Goal: Task Accomplishment & Management: Complete application form

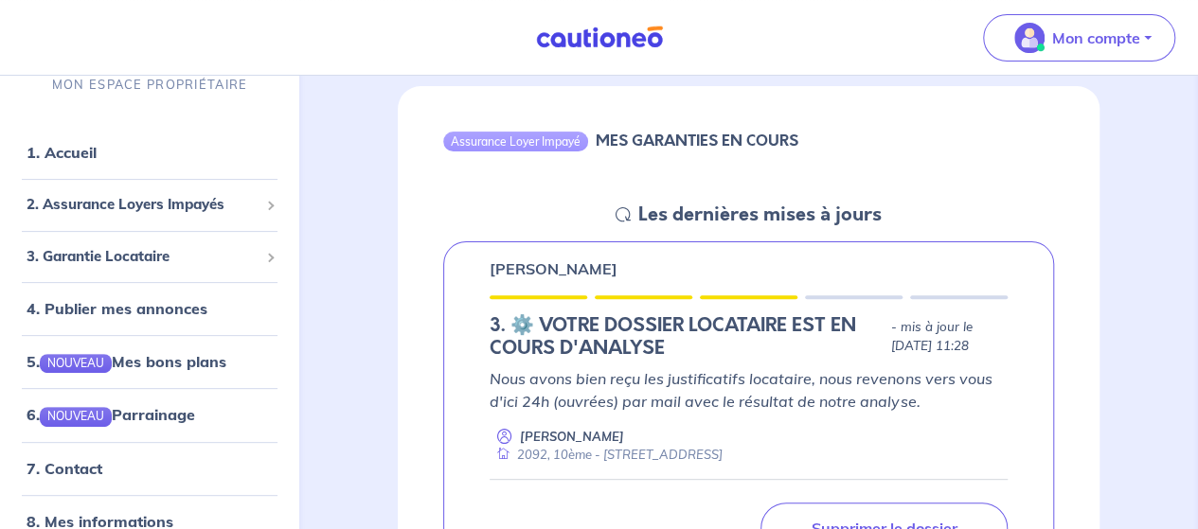
scroll to position [176, 0]
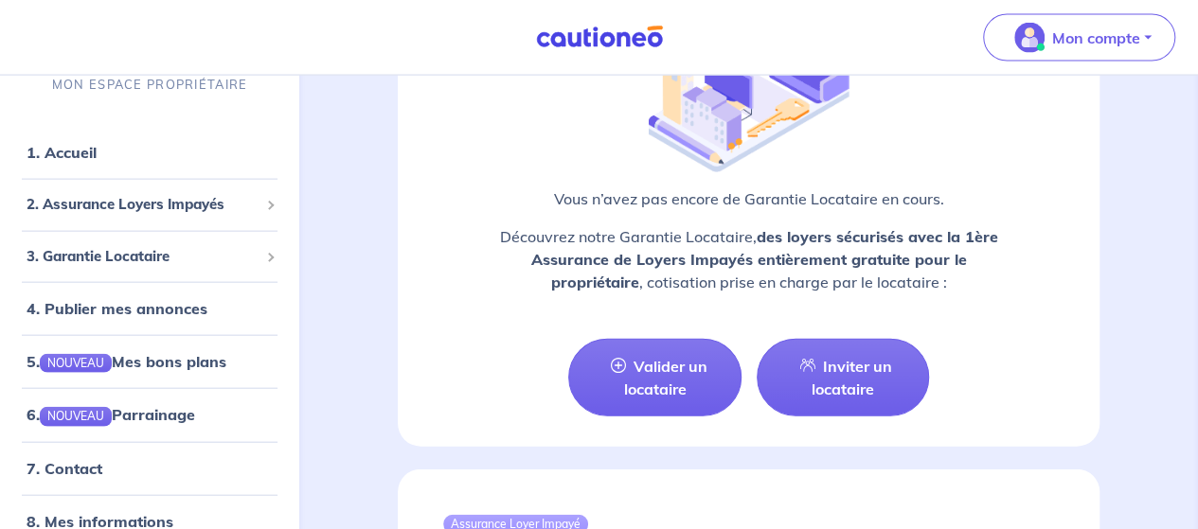
scroll to position [2016, 0]
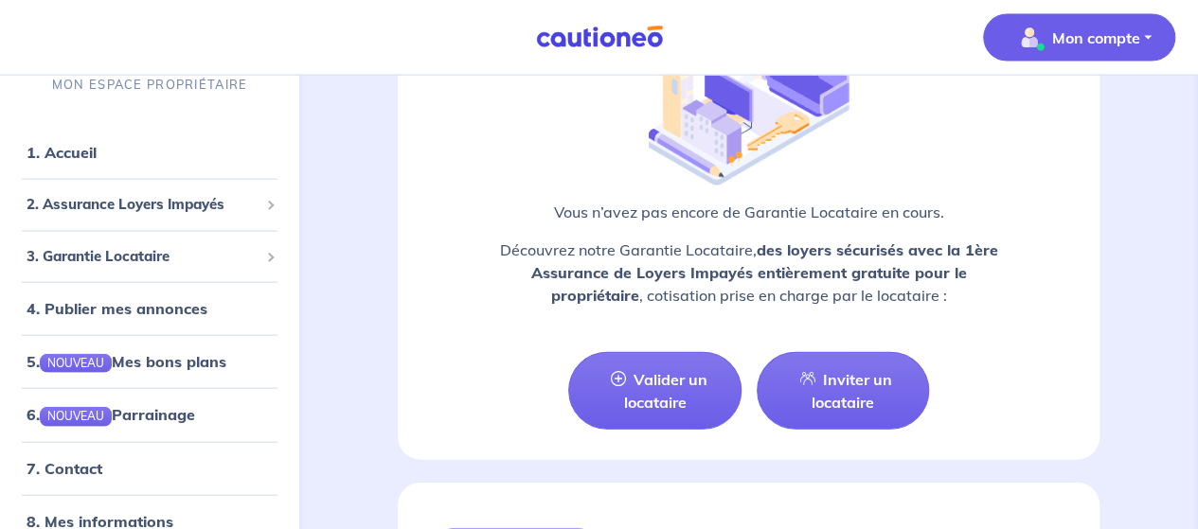
click at [1078, 28] on p "Mon compte" at bounding box center [1096, 38] width 88 height 23
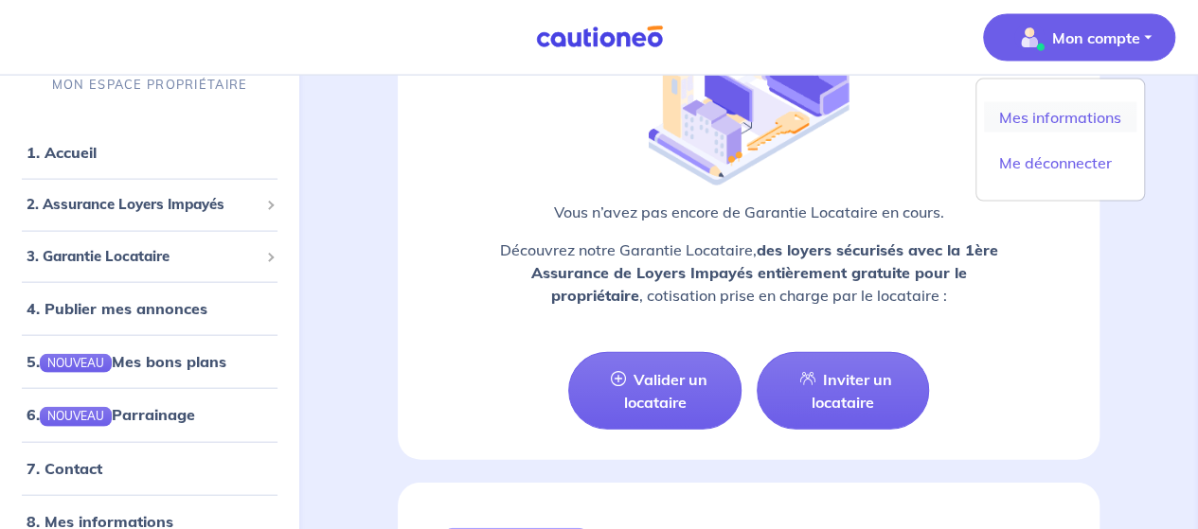
click at [1059, 113] on link "Mes informations" at bounding box center [1060, 117] width 152 height 30
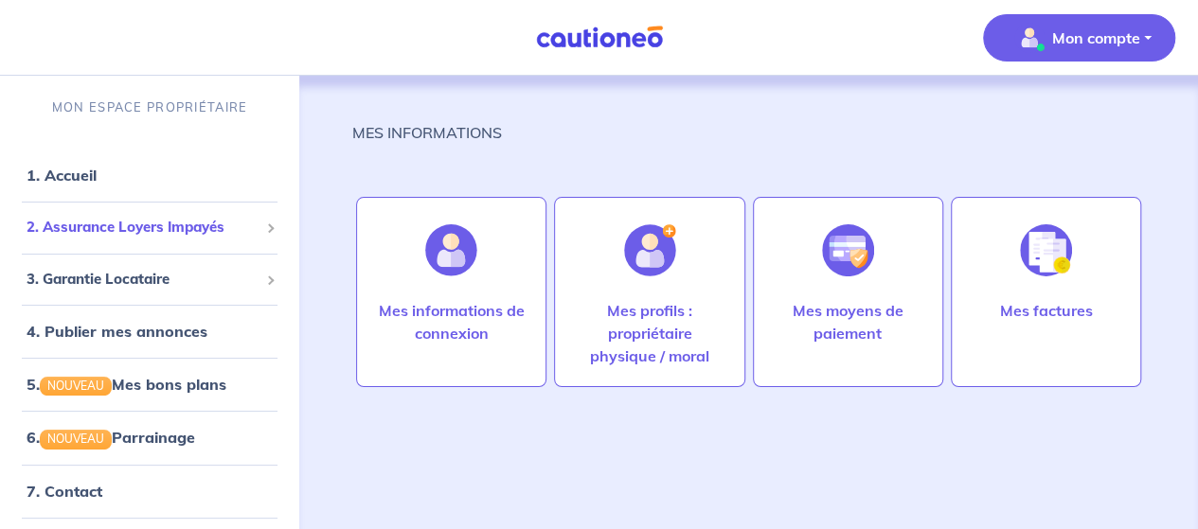
click at [159, 233] on span "2. Assurance Loyers Impayés" at bounding box center [143, 228] width 232 height 22
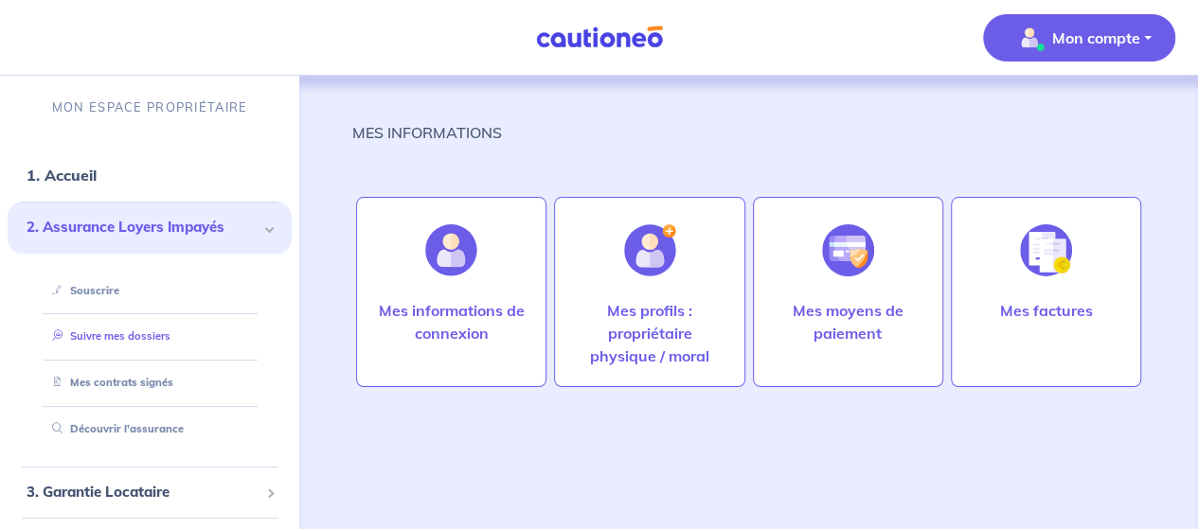
click at [131, 343] on link "Suivre mes dossiers" at bounding box center [108, 336] width 126 height 13
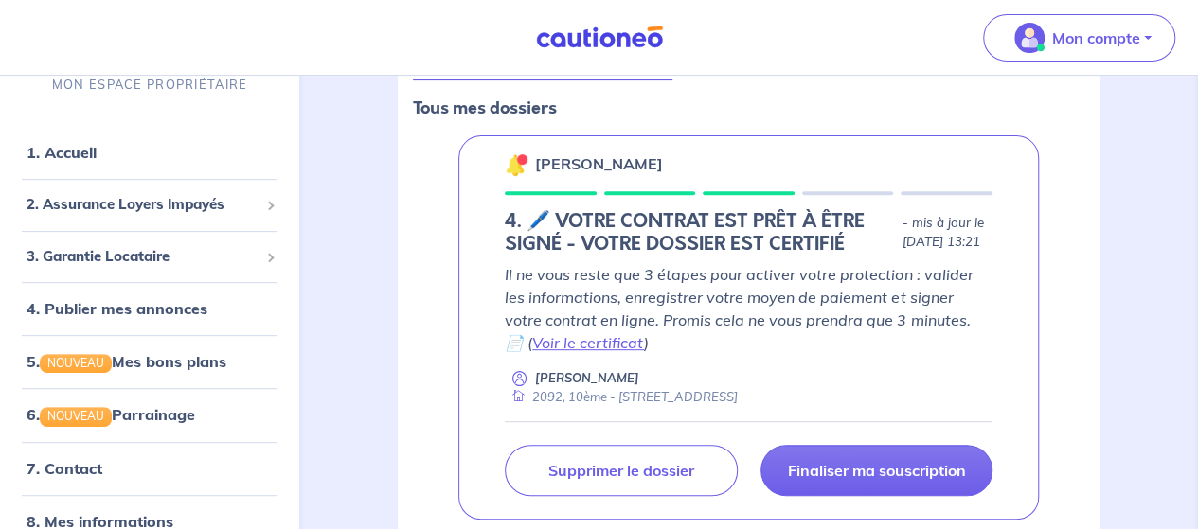
scroll to position [283, 0]
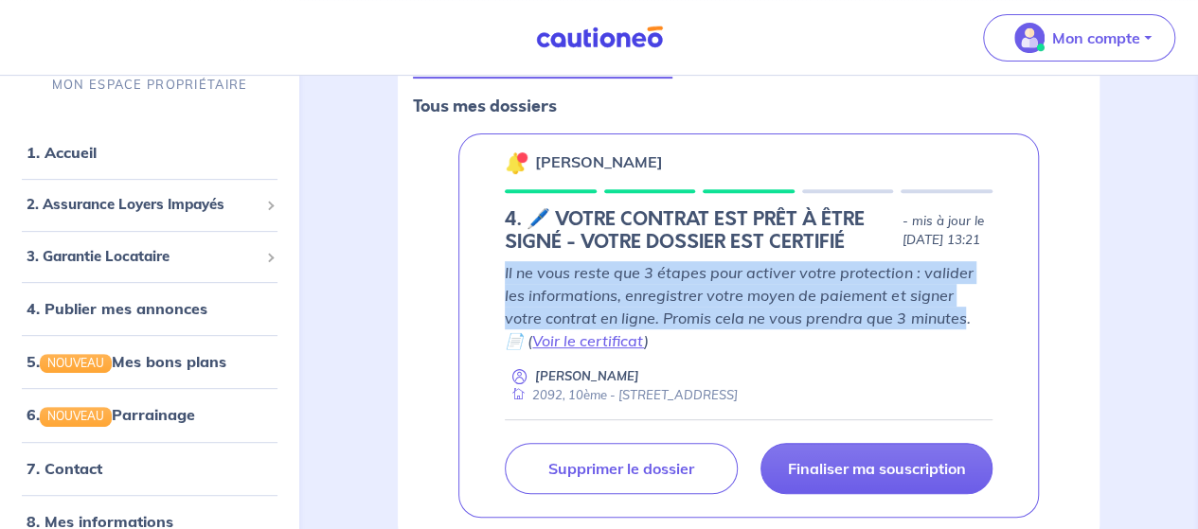
drag, startPoint x: 506, startPoint y: 293, endPoint x: 921, endPoint y: 340, distance: 417.5
click at [921, 340] on p "Il ne vous reste que 3 étapes pour activer votre protection : valider les infor…" at bounding box center [749, 306] width 488 height 91
click at [1047, 293] on div "Lola MICHELET 4. 🖊️ VOTRE CONTRAT EST PRÊT À ÊTRE SIGNÉ - VOTRE DOSSIER EST CER…" at bounding box center [748, 326] width 671 height 385
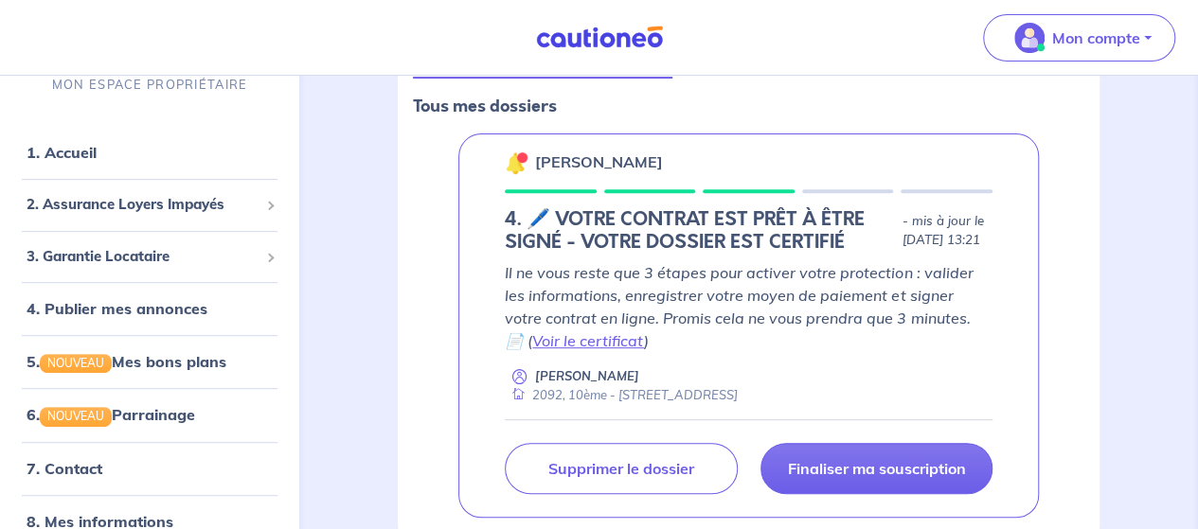
click at [444, 223] on div "Lola MICHELET 4. 🖊️ VOTRE CONTRAT EST PRÊT À ÊTRE SIGNÉ - VOTRE DOSSIER EST CER…" at bounding box center [748, 326] width 671 height 385
click at [405, 194] on div "Demandes en cours 1 Contrats actifs Contrats résiliés Tous mes dossiers Lola MI…" at bounding box center [749, 286] width 702 height 525
click at [379, 145] on div "assurance loyers impayés En Savoir + Nouvelle souscription Fermer Valider un lo…" at bounding box center [748, 193] width 793 height 710
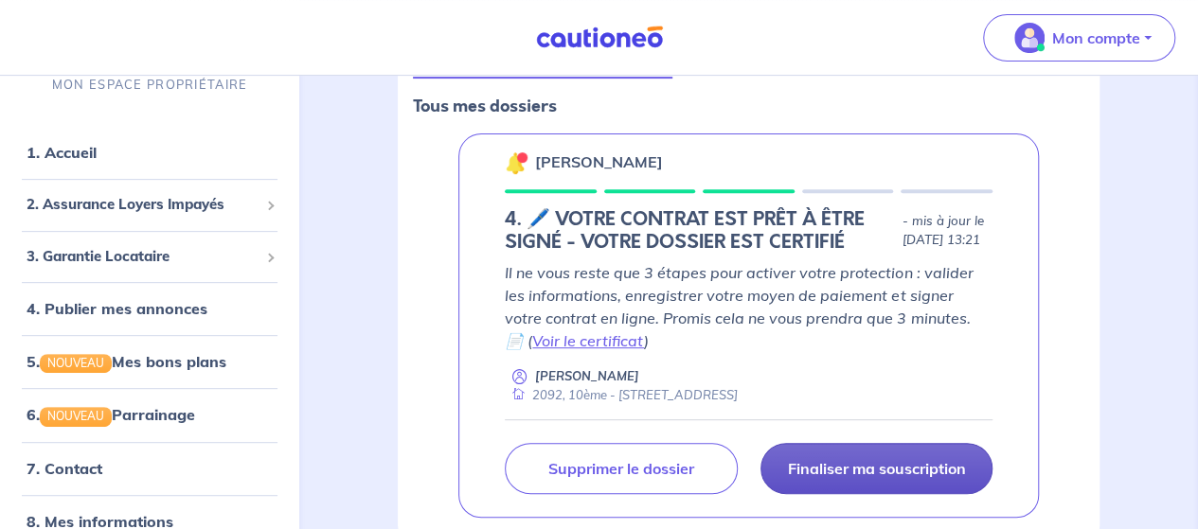
click at [875, 478] on p "Finaliser ma souscription" at bounding box center [876, 468] width 178 height 19
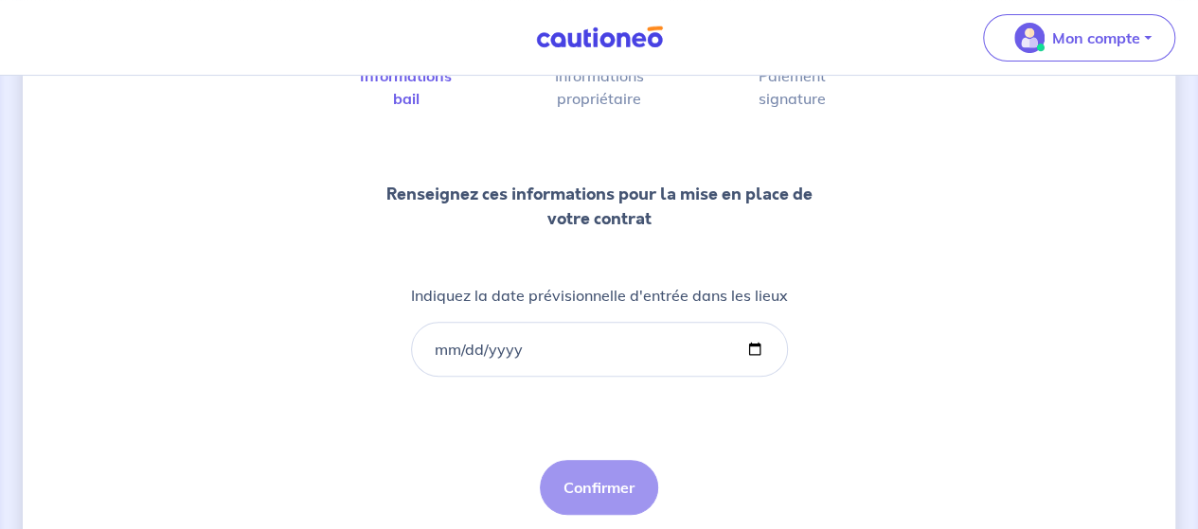
scroll to position [225, 0]
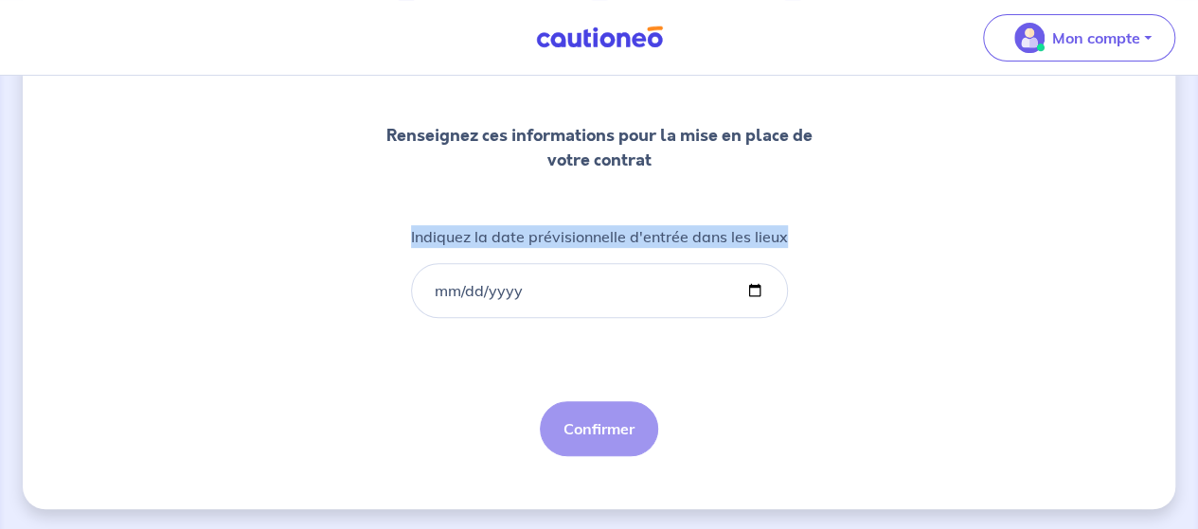
drag, startPoint x: 410, startPoint y: 232, endPoint x: 807, endPoint y: 236, distance: 396.8
click at [807, 236] on div "1 2 3 Informations bail Informations propriétaire Paiement signature Renseignez…" at bounding box center [599, 188] width 455 height 538
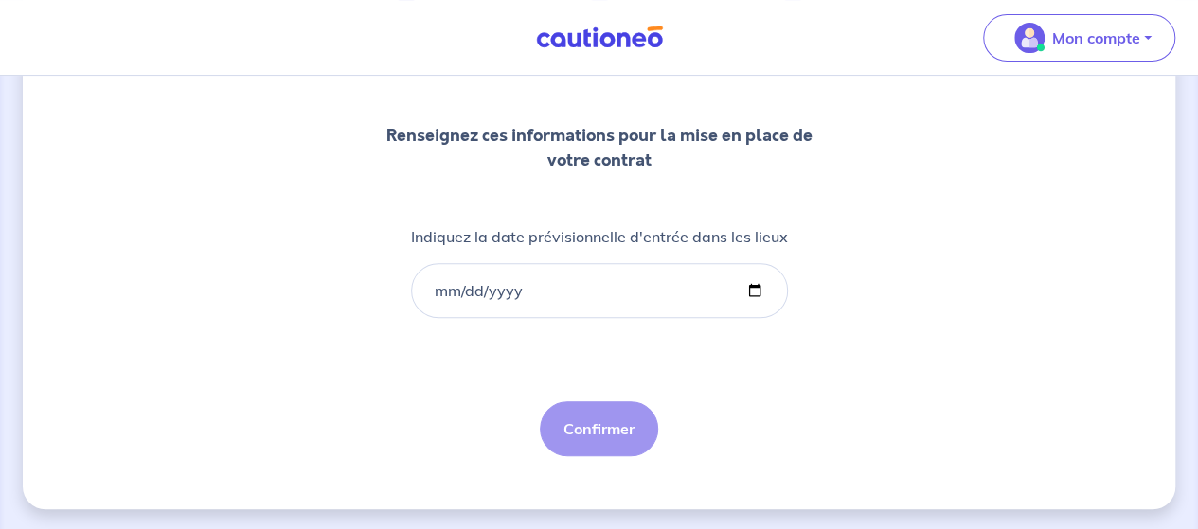
click at [807, 236] on div "1 2 3 Informations bail Informations propriétaire Paiement signature Renseignez…" at bounding box center [599, 188] width 455 height 538
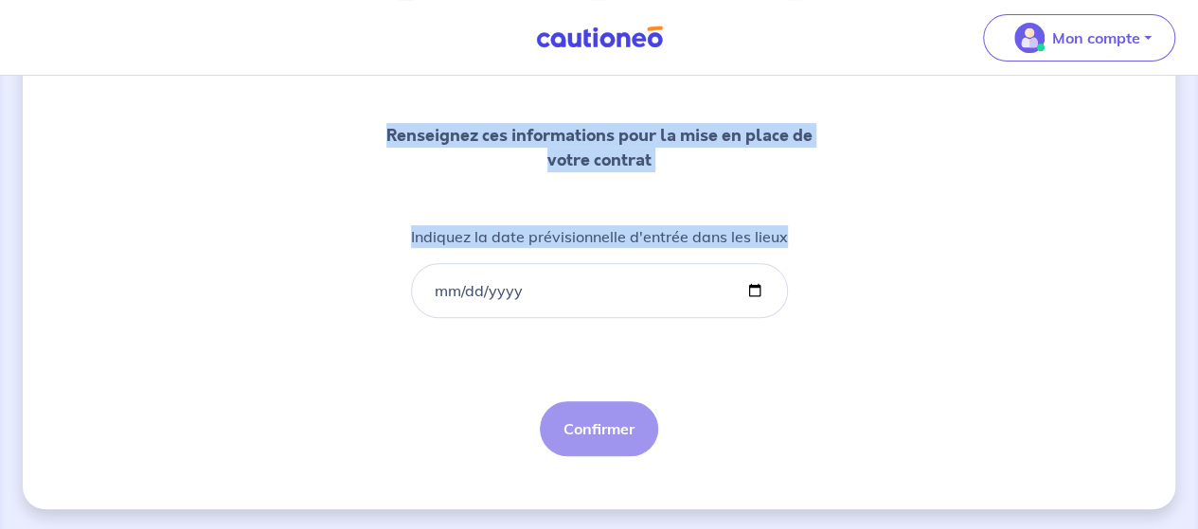
drag, startPoint x: 807, startPoint y: 236, endPoint x: 386, endPoint y: 134, distance: 432.8
click at [386, 134] on div "1 2 3 Informations bail Informations propriétaire Paiement signature Renseignez…" at bounding box center [599, 188] width 455 height 538
click at [386, 134] on p "Renseignez ces informations pour la mise en place de votre contrat" at bounding box center [599, 147] width 455 height 49
drag, startPoint x: 386, startPoint y: 134, endPoint x: 786, endPoint y: 232, distance: 411.6
click at [786, 232] on div "1 2 3 Informations bail Informations propriétaire Paiement signature Renseignez…" at bounding box center [599, 188] width 455 height 538
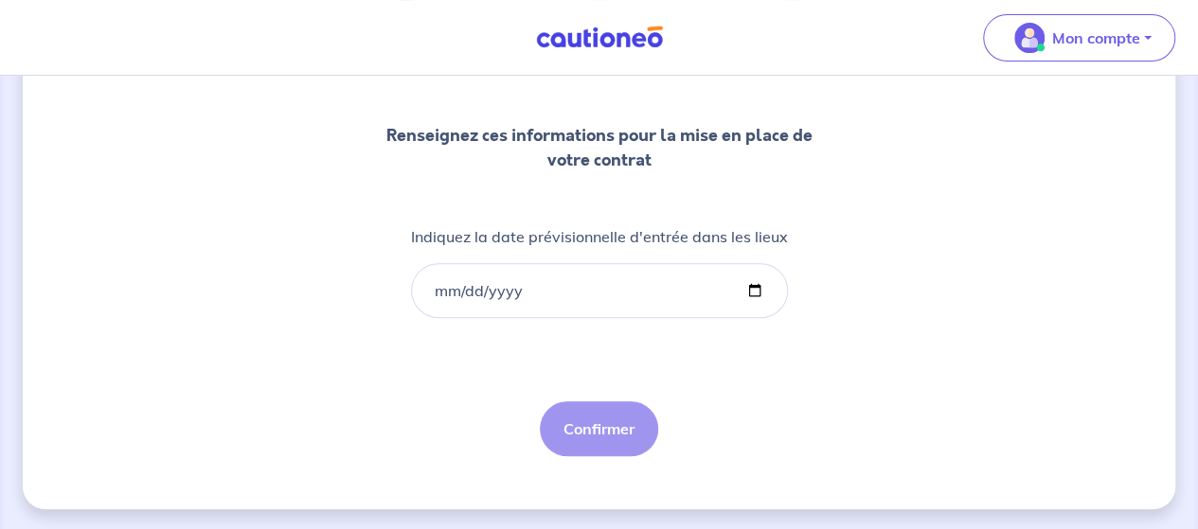
click at [786, 232] on div "1 2 3 Informations bail Informations propriétaire Paiement signature Renseignez…" at bounding box center [599, 188] width 455 height 538
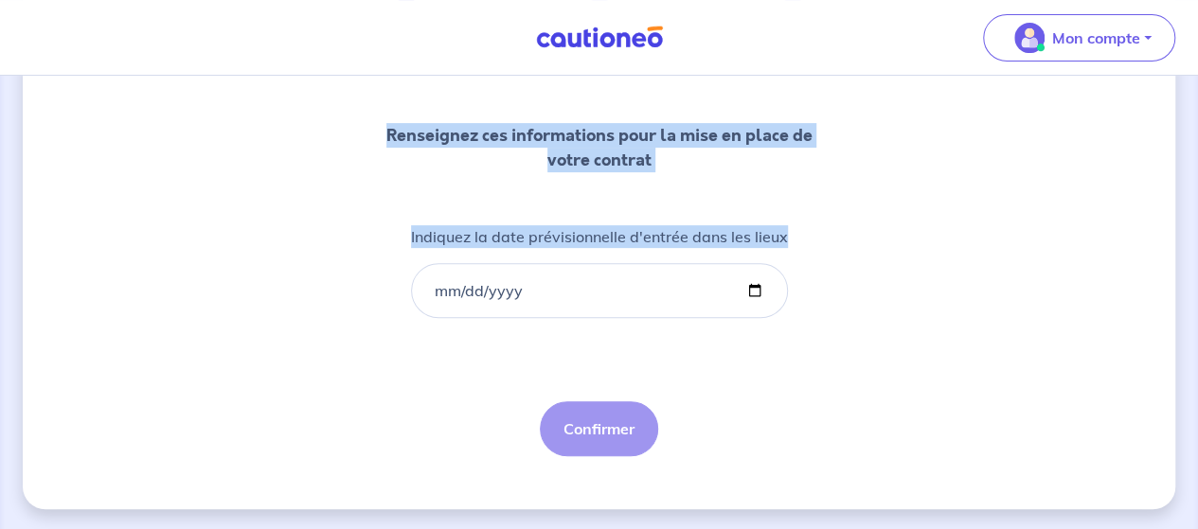
drag, startPoint x: 786, startPoint y: 232, endPoint x: 384, endPoint y: 137, distance: 413.5
click at [384, 137] on div "1 2 3 Informations bail Informations propriétaire Paiement signature Renseignez…" at bounding box center [599, 188] width 455 height 538
click at [384, 137] on p "Renseignez ces informations pour la mise en place de votre contrat" at bounding box center [599, 147] width 455 height 49
drag, startPoint x: 384, startPoint y: 137, endPoint x: 805, endPoint y: 239, distance: 433.5
click at [805, 239] on div "1 2 3 Informations bail Informations propriétaire Paiement signature Renseignez…" at bounding box center [599, 188] width 455 height 538
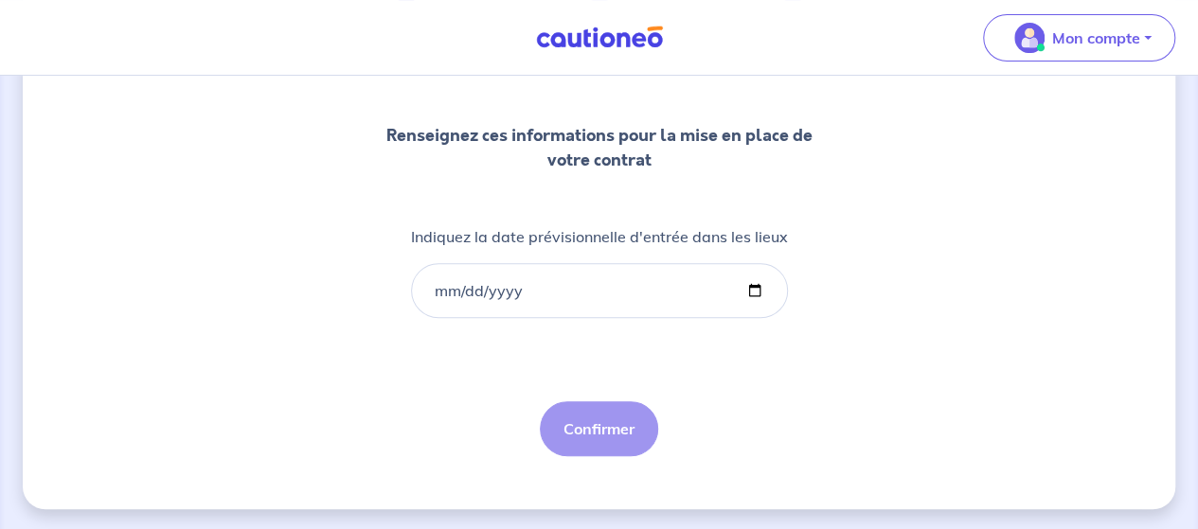
click at [805, 239] on div "1 2 3 Informations bail Informations propriétaire Paiement signature Renseignez…" at bounding box center [599, 188] width 455 height 538
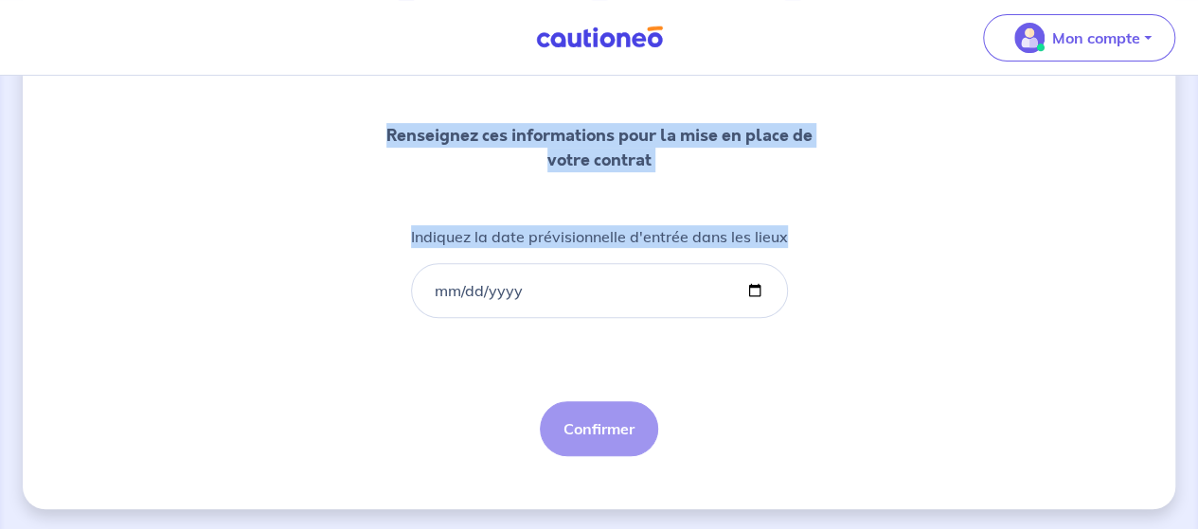
drag, startPoint x: 805, startPoint y: 239, endPoint x: 382, endPoint y: 122, distance: 439.1
click at [382, 122] on div "1 2 3 Informations bail Informations propriétaire Paiement signature Renseignez…" at bounding box center [599, 188] width 455 height 538
click at [382, 123] on p "Renseignez ces informations pour la mise en place de votre contrat" at bounding box center [599, 147] width 455 height 49
drag, startPoint x: 385, startPoint y: 129, endPoint x: 788, endPoint y: 243, distance: 419.4
click at [788, 243] on div "1 2 3 Informations bail Informations propriétaire Paiement signature Renseignez…" at bounding box center [599, 188] width 455 height 538
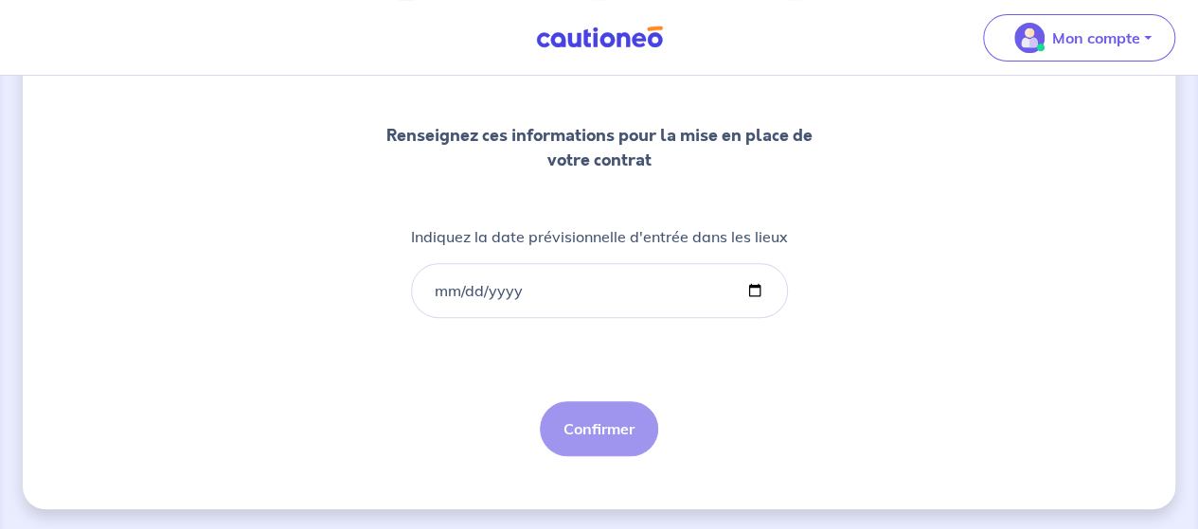
click at [788, 243] on div "1 2 3 Informations bail Informations propriétaire Paiement signature Renseignez…" at bounding box center [599, 188] width 455 height 538
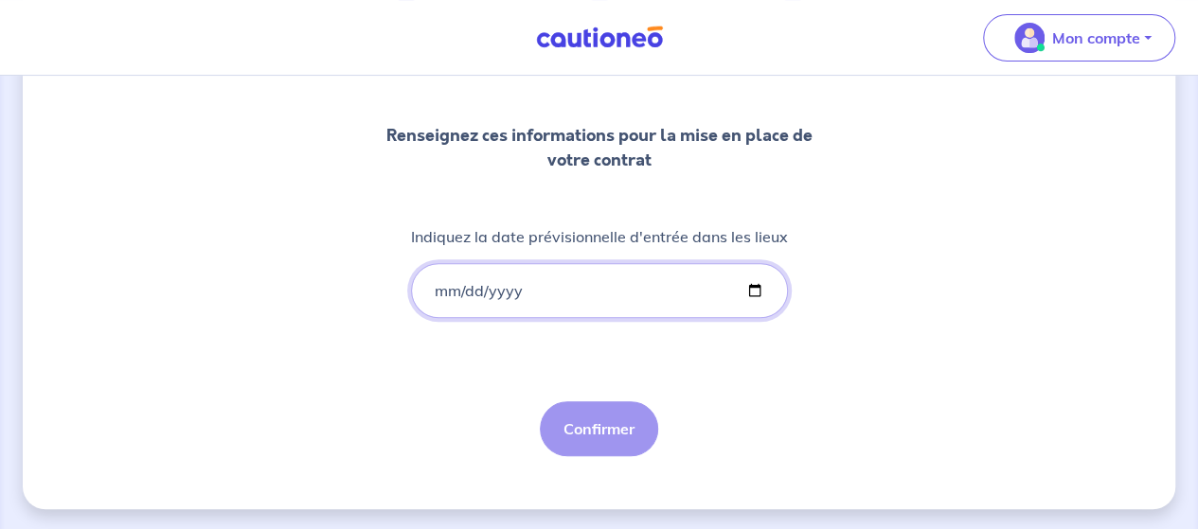
click at [439, 295] on input "Indiquez la date prévisionnelle d'entrée dans les lieux" at bounding box center [599, 290] width 377 height 55
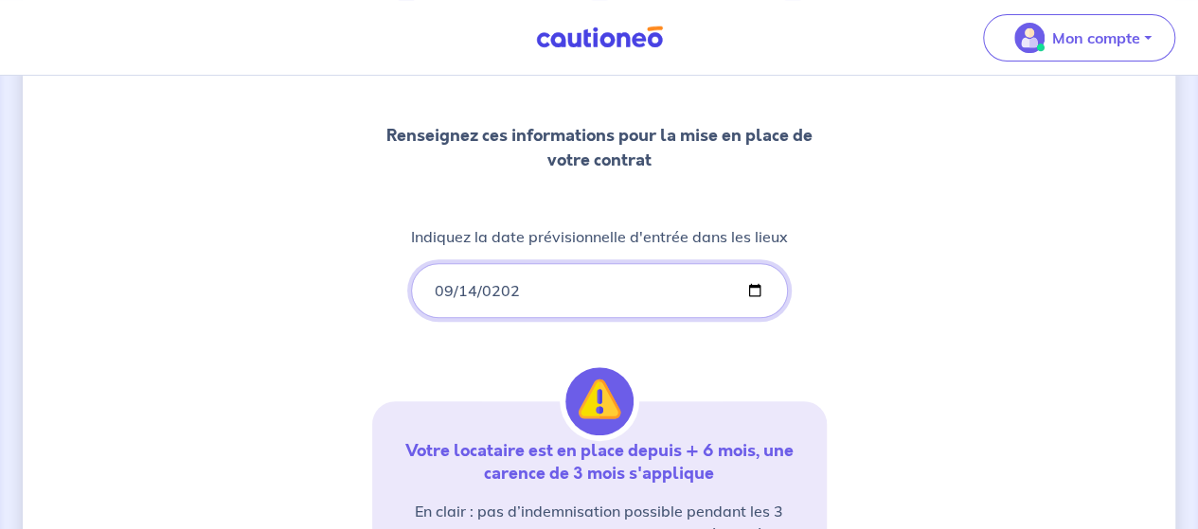
click at [495, 289] on input "0202-09-14" at bounding box center [599, 290] width 377 height 55
click at [518, 290] on input "0202-09-14" at bounding box center [599, 290] width 377 height 55
click at [518, 292] on input "0202-09-14" at bounding box center [599, 290] width 377 height 55
click at [478, 296] on input "0202-09-14" at bounding box center [599, 290] width 377 height 55
click at [467, 294] on input "0202-09-14" at bounding box center [599, 290] width 377 height 55
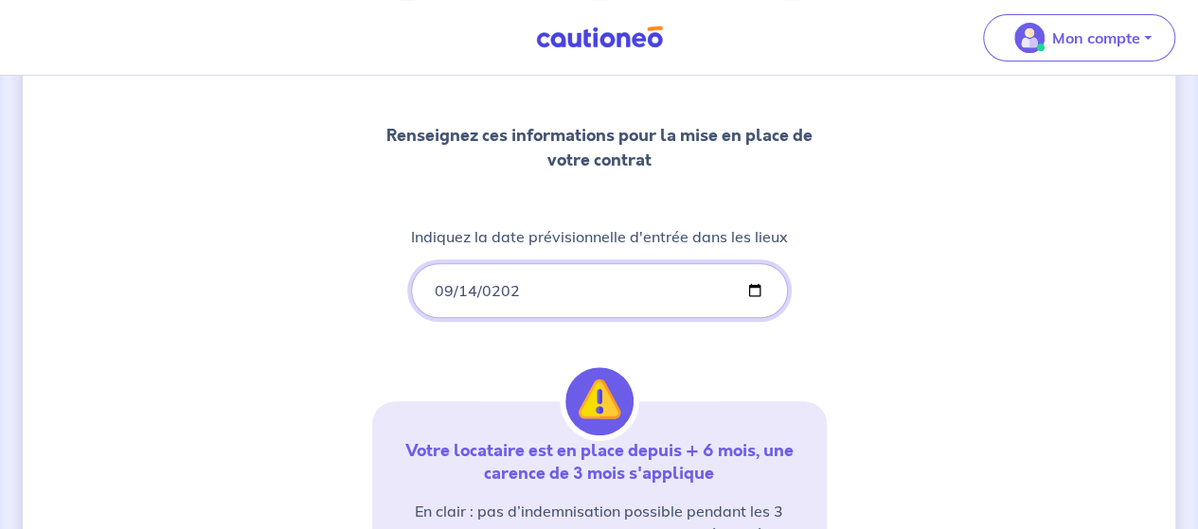
click at [447, 291] on input "0202-09-14" at bounding box center [599, 290] width 377 height 55
click at [462, 292] on input "0202-09-14" at bounding box center [599, 290] width 377 height 55
click at [490, 293] on input "0202-09-14" at bounding box center [599, 290] width 377 height 55
type input "2025-09-14"
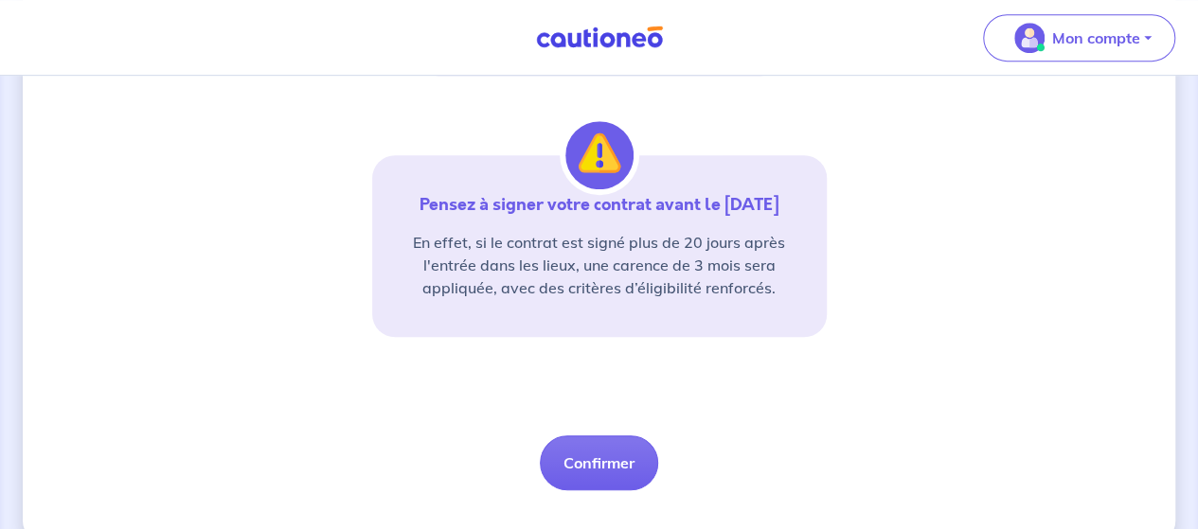
scroll to position [496, 0]
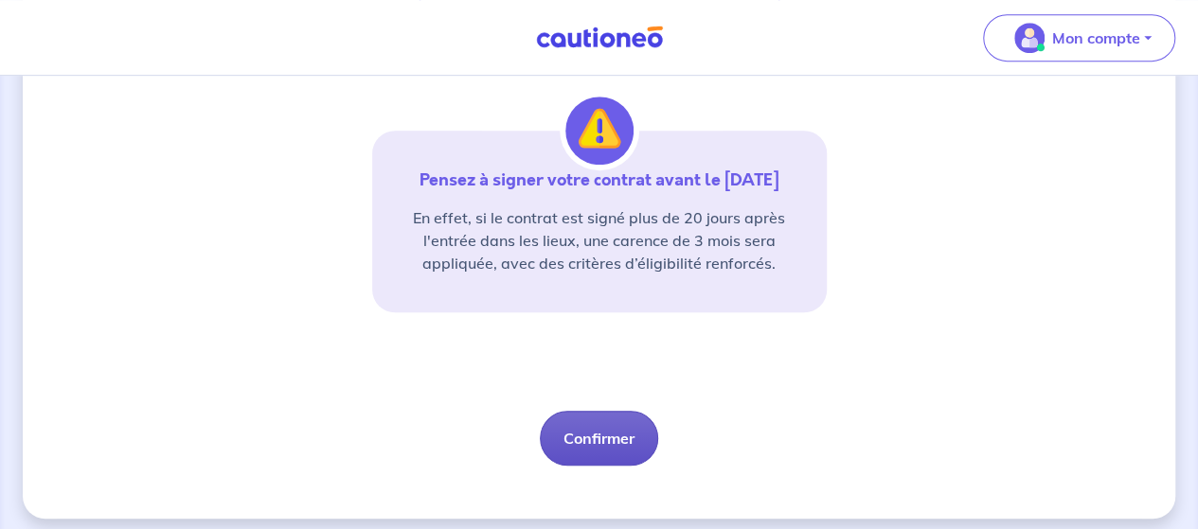
click at [606, 442] on button "Confirmer" at bounding box center [599, 438] width 118 height 55
select select "FR"
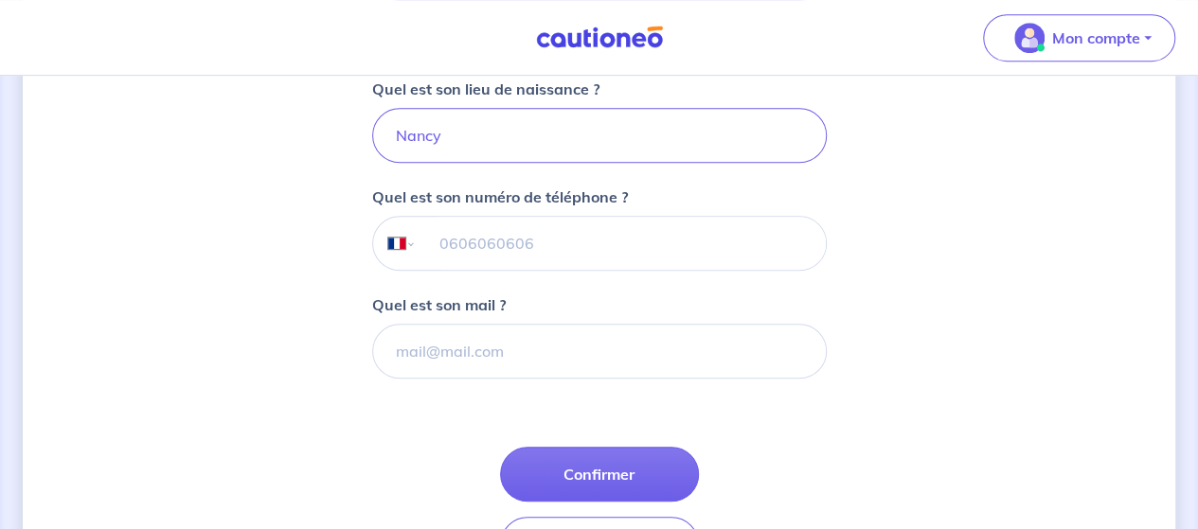
scroll to position [536, 0]
click at [528, 252] on input "tel" at bounding box center [620, 245] width 409 height 53
click at [521, 246] on input "tel" at bounding box center [620, 245] width 409 height 53
type input "06 88 88 52 73"
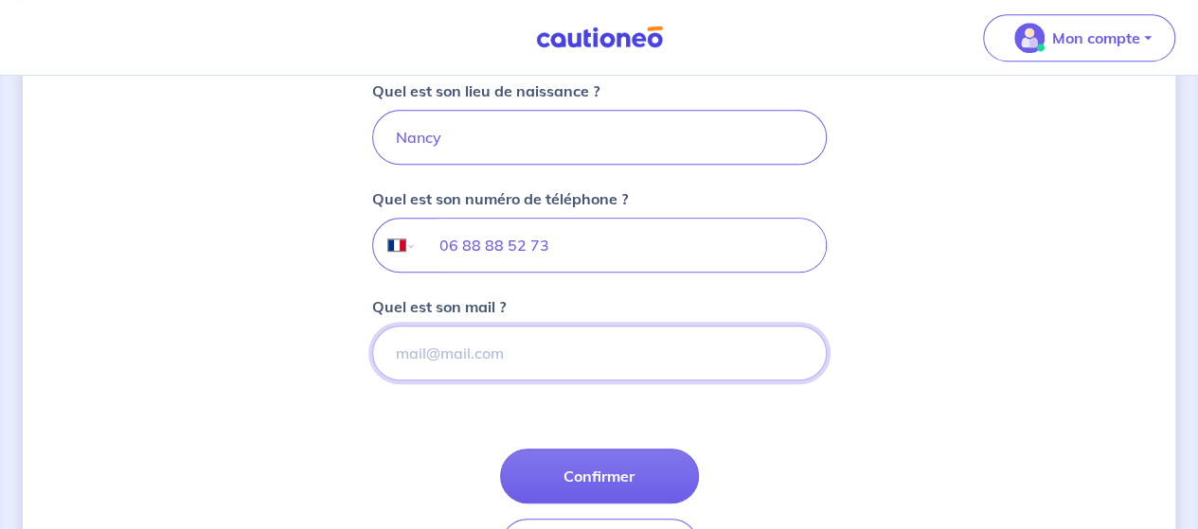
click at [493, 355] on input "Quel est son mail ?" at bounding box center [599, 353] width 455 height 55
click at [455, 355] on input "Quel est son mail ?" at bounding box center [599, 353] width 455 height 55
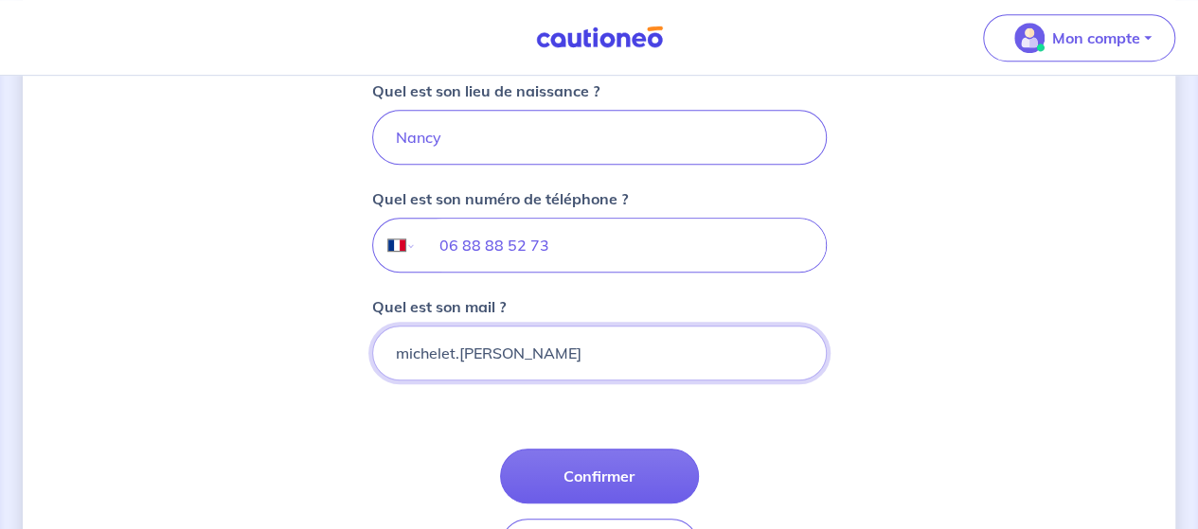
click at [508, 357] on input "michelet.lola" at bounding box center [599, 353] width 455 height 55
click at [591, 352] on input "michelet.lola@gmail.com" at bounding box center [599, 353] width 455 height 55
click at [628, 343] on input "michelet.lola@gmail.com" at bounding box center [599, 353] width 455 height 55
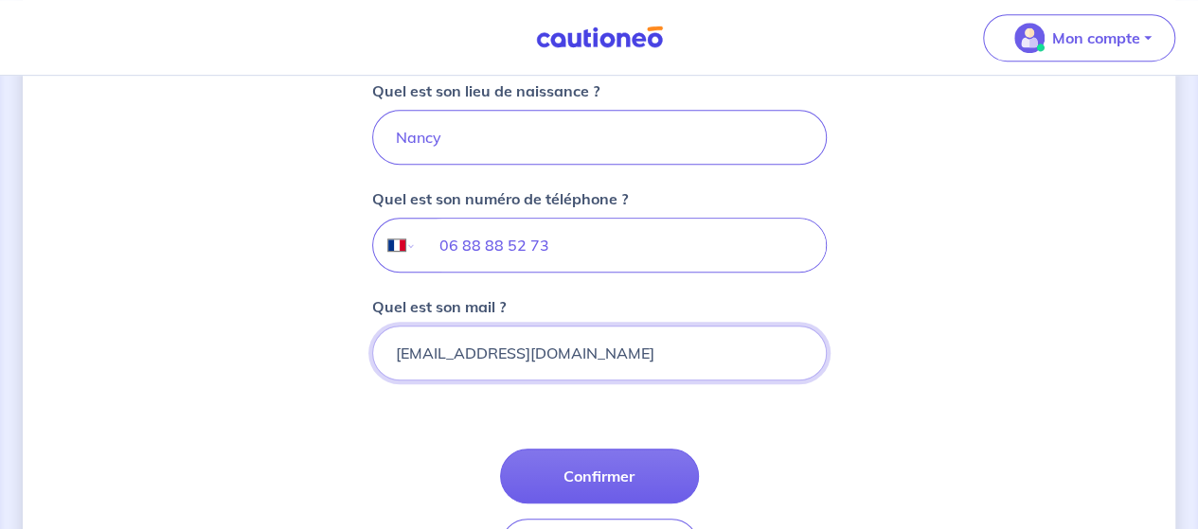
click at [628, 343] on input "michelet.lola@gmail.com" at bounding box center [599, 353] width 455 height 55
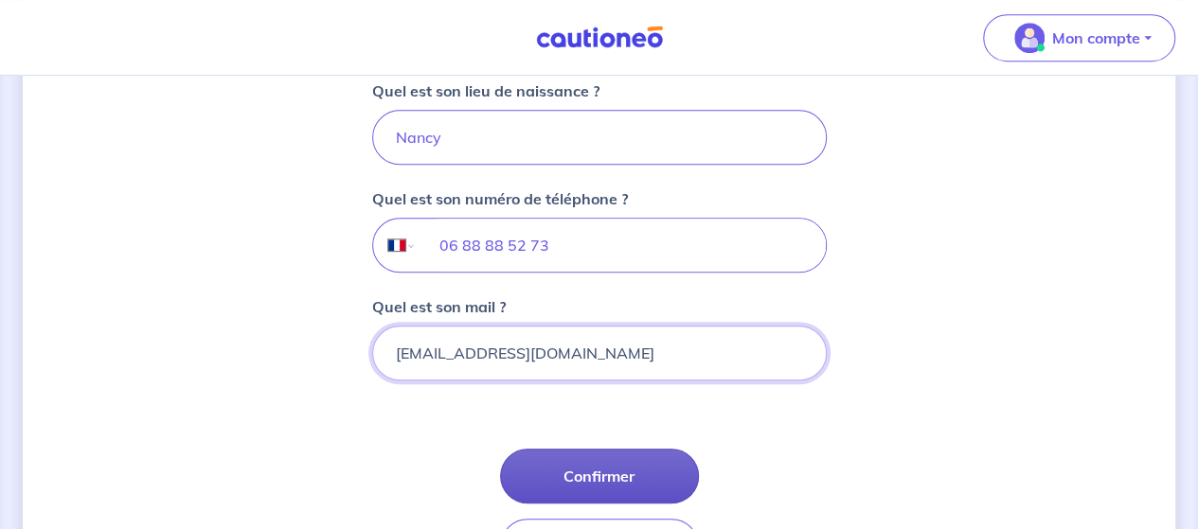
type input "michelet.lola@gmail.com"
click at [602, 459] on button "Confirmer" at bounding box center [599, 476] width 199 height 55
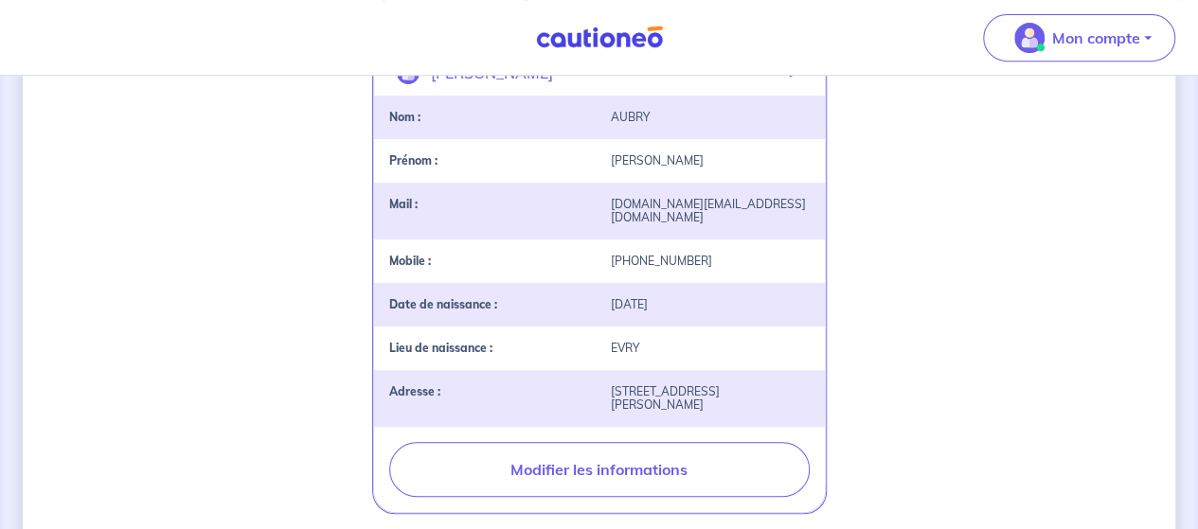
scroll to position [450, 0]
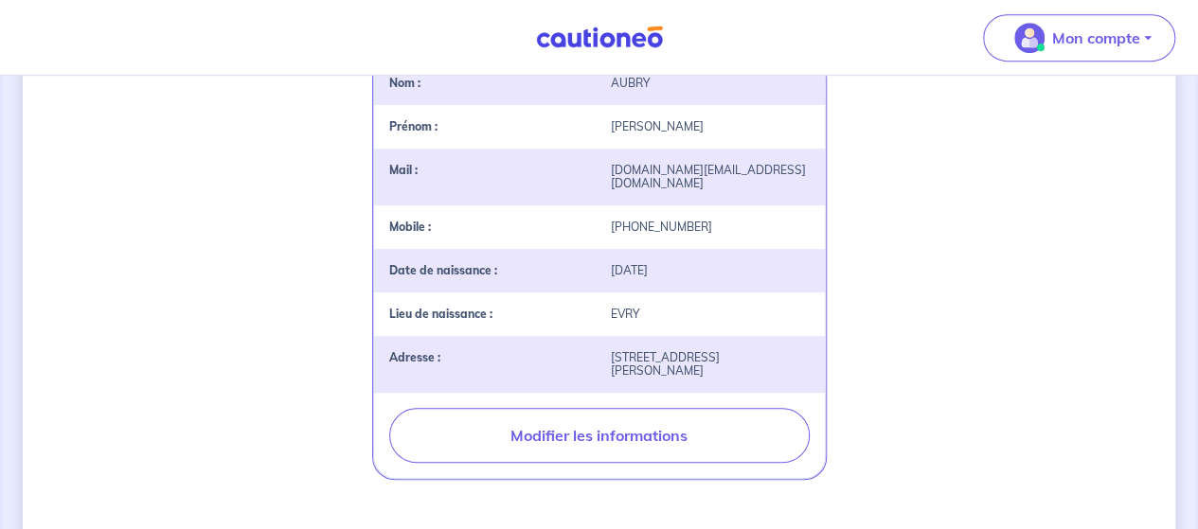
click at [878, 213] on div "2 3 Informations bail Informations propriétaire Paiement signature Guillaume Au…" at bounding box center [599, 285] width 1153 height 1273
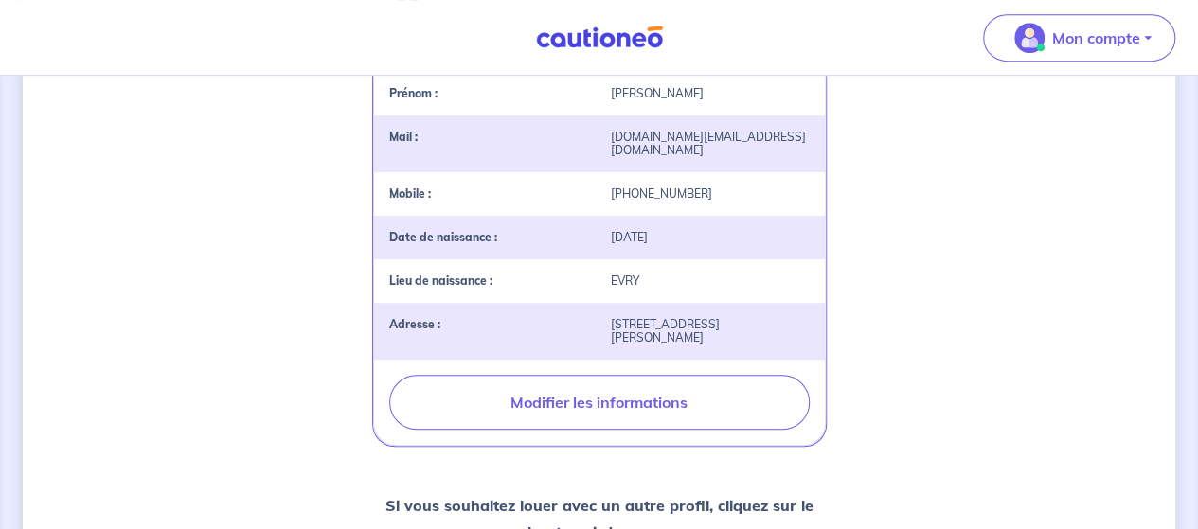
scroll to position [484, 0]
click at [868, 260] on div "2 3 Informations bail Informations propriétaire Paiement signature Guillaume Au…" at bounding box center [599, 251] width 1153 height 1273
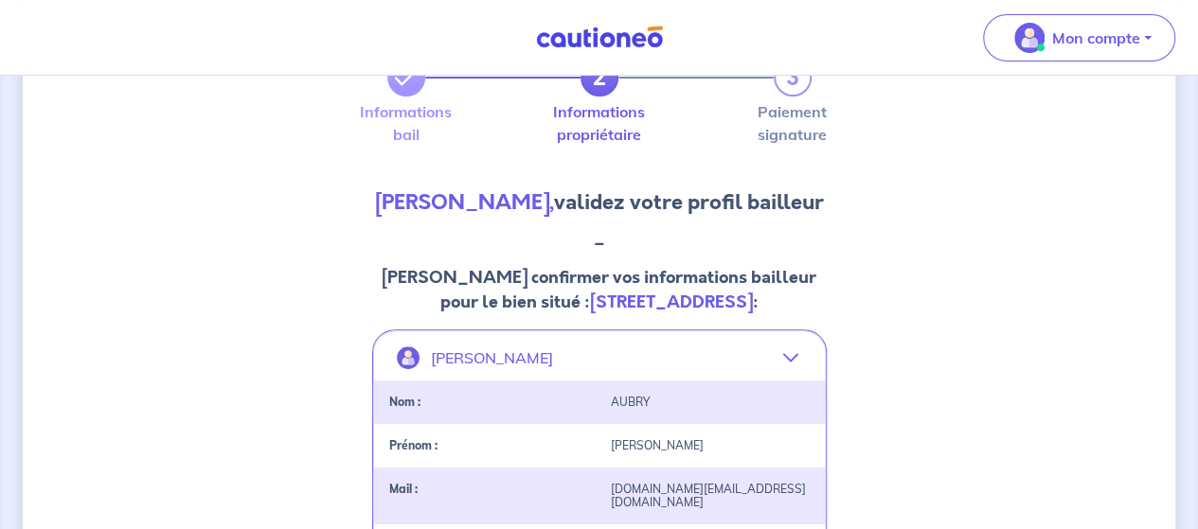
scroll to position [124, 0]
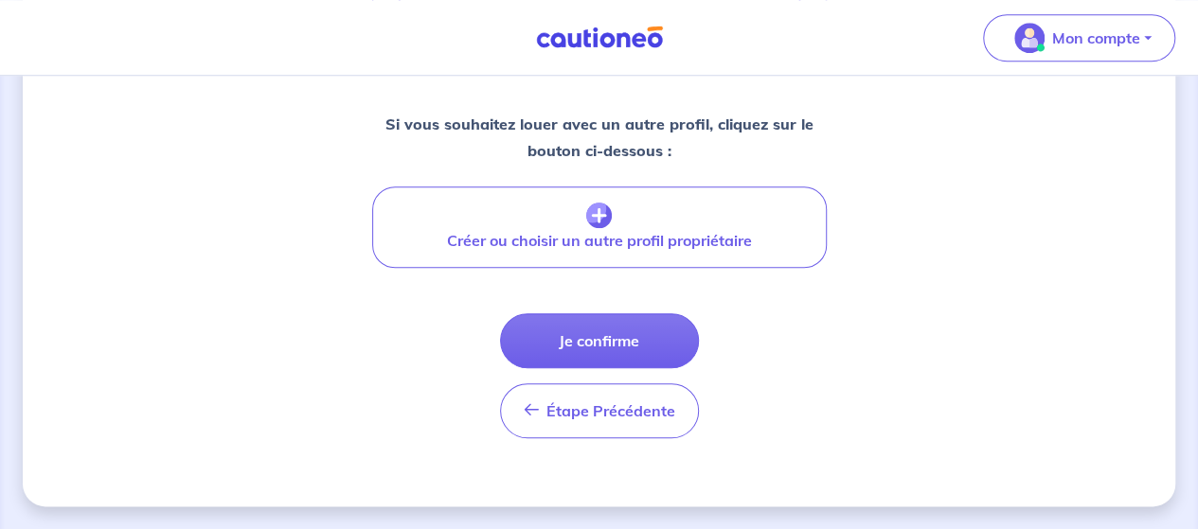
scroll to position [871, 0]
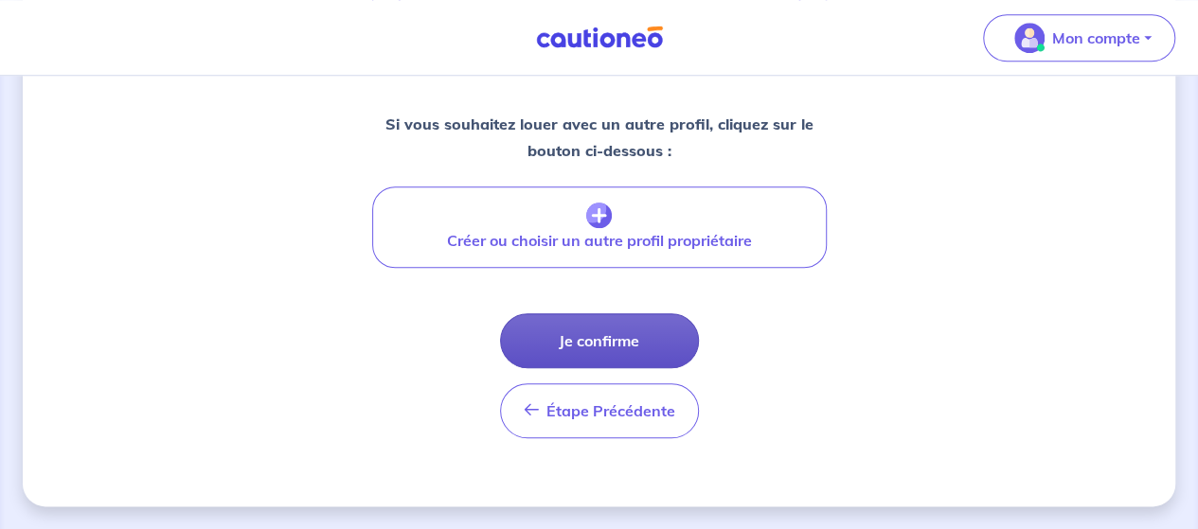
click at [641, 342] on button "Je confirme" at bounding box center [599, 340] width 199 height 55
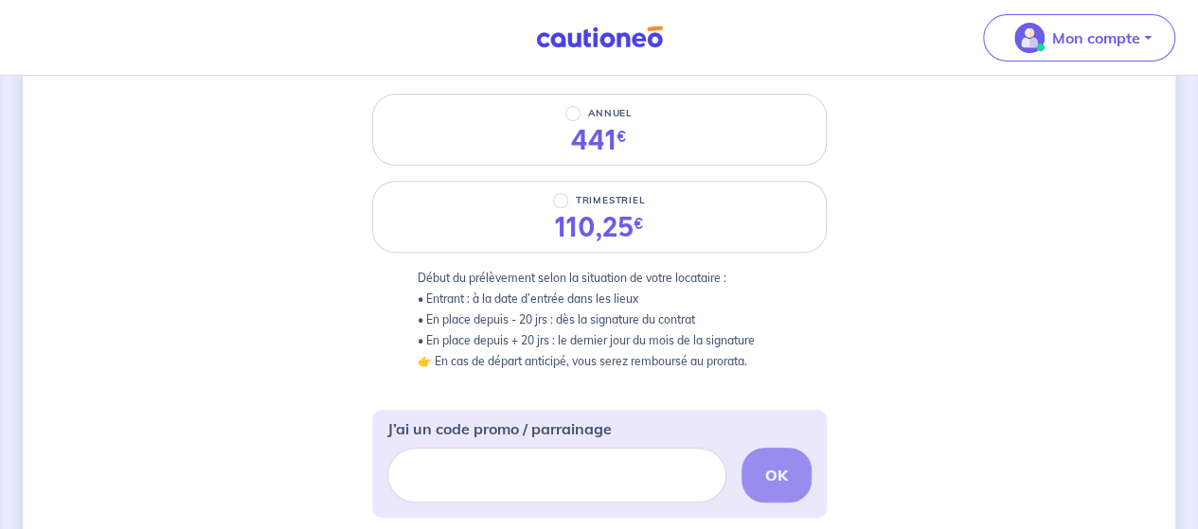
scroll to position [295, 0]
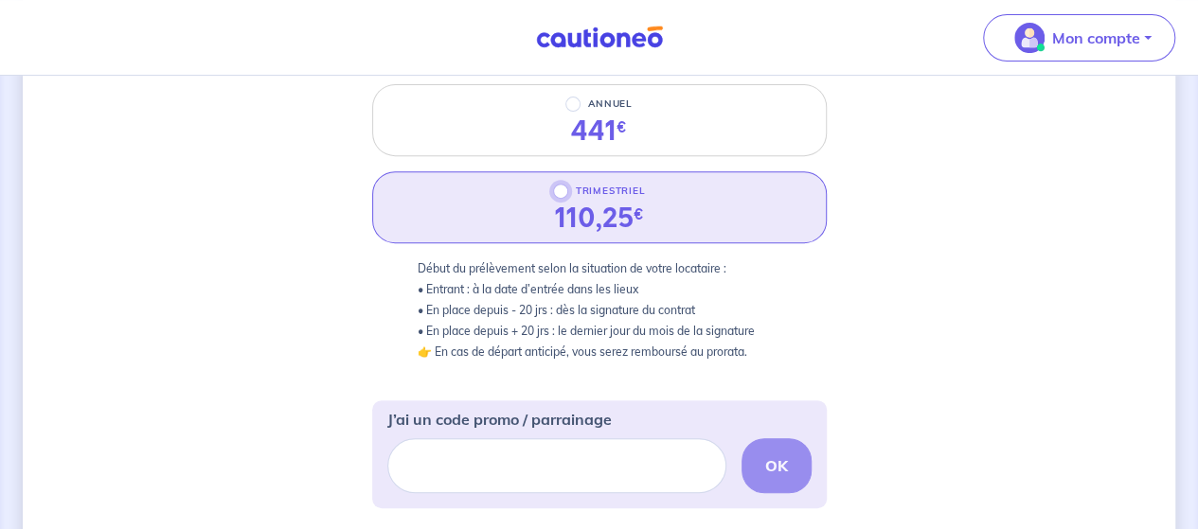
click at [559, 192] on input "TRIMESTRIEL" at bounding box center [560, 191] width 15 height 15
radio input "true"
click at [940, 327] on div "2 3 Informations bail Informations propriétaire Paiement signature Choisissez v…" at bounding box center [599, 419] width 1153 height 1231
click at [926, 308] on div "2 3 Informations bail Informations propriétaire Paiement signature Choisissez v…" at bounding box center [599, 419] width 1153 height 1231
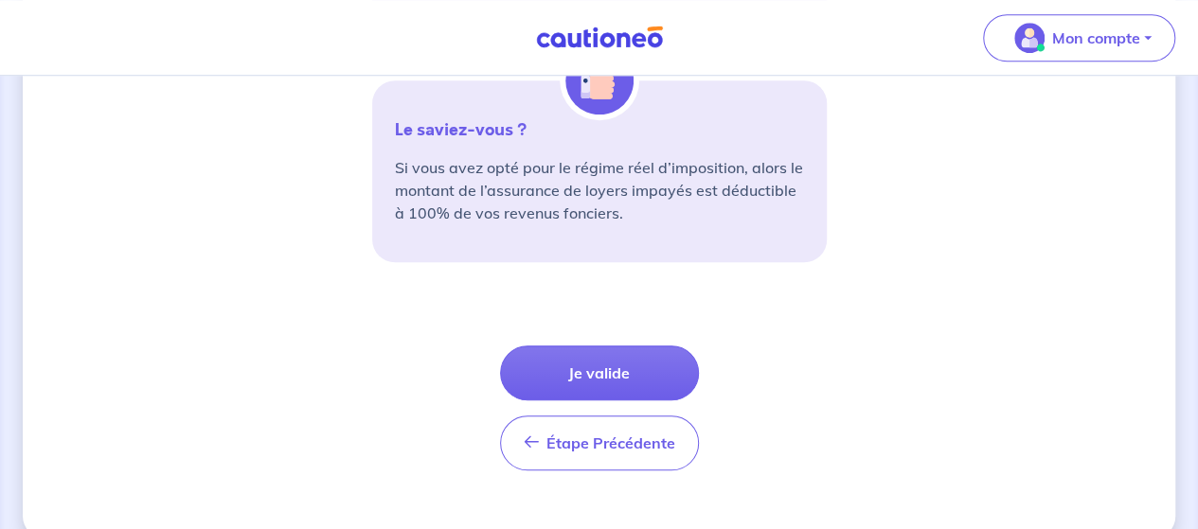
scroll to position [793, 0]
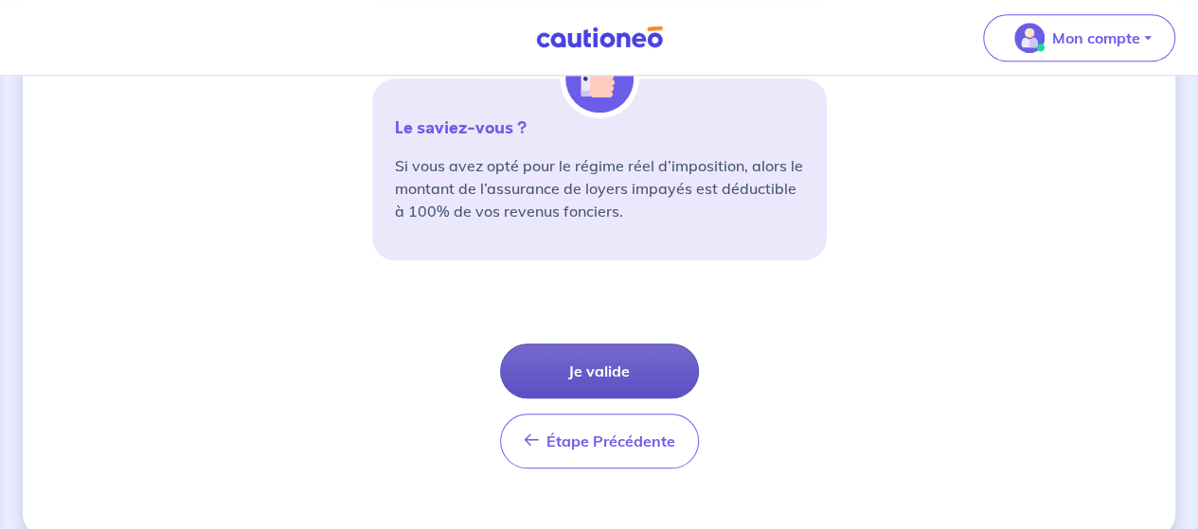
click at [597, 367] on button "Je valide" at bounding box center [599, 371] width 199 height 55
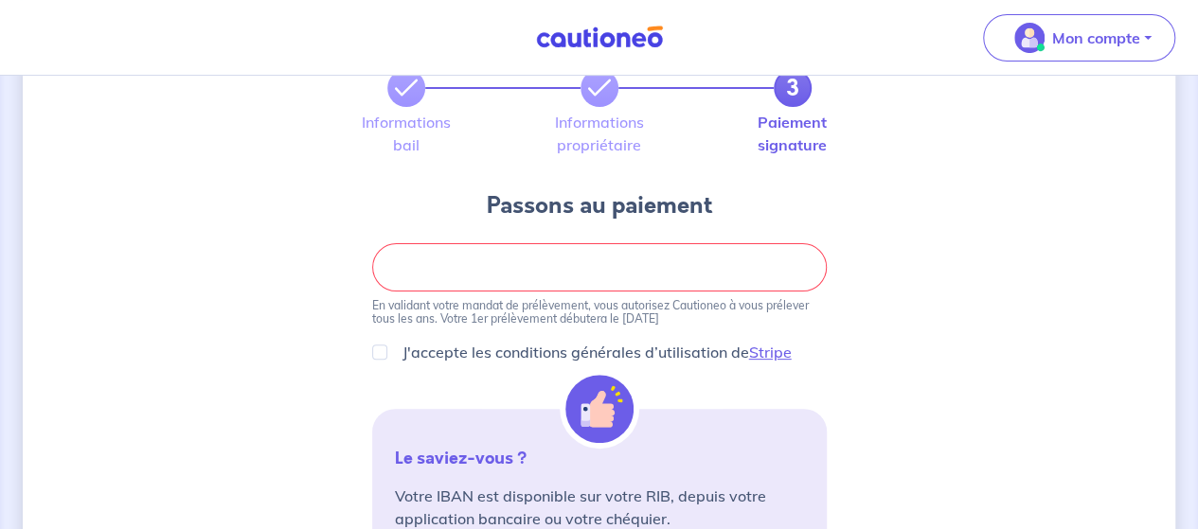
scroll to position [180, 0]
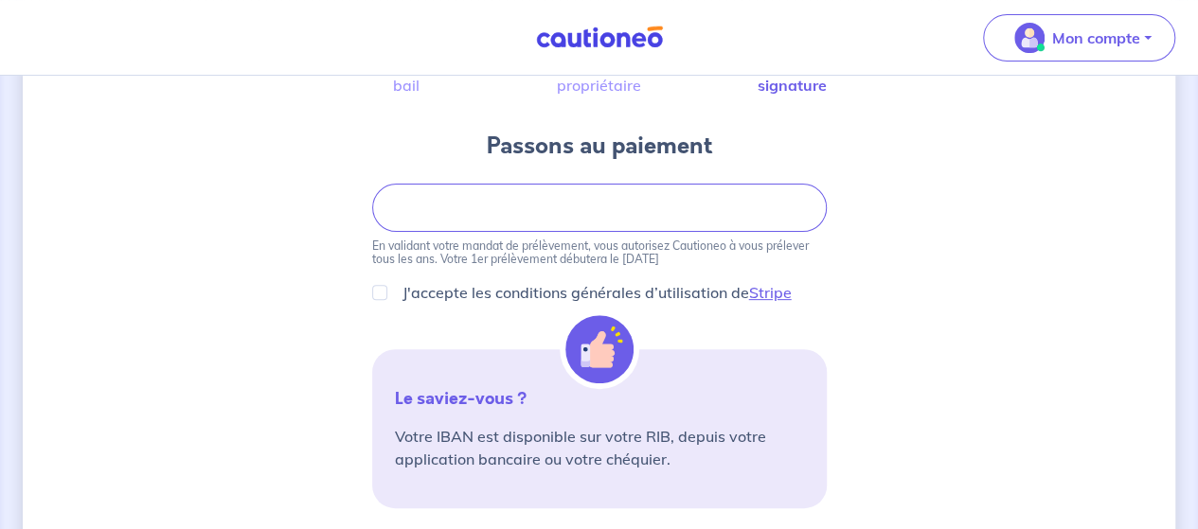
click at [906, 283] on div "3 Informations bail Informations propriétaire Paiement signature Passons au pai…" at bounding box center [599, 461] width 1153 height 1085
click at [383, 293] on input "J'accepte les conditions générales d’utilisation de Stripe" at bounding box center [379, 292] width 15 height 15
checkbox input "true"
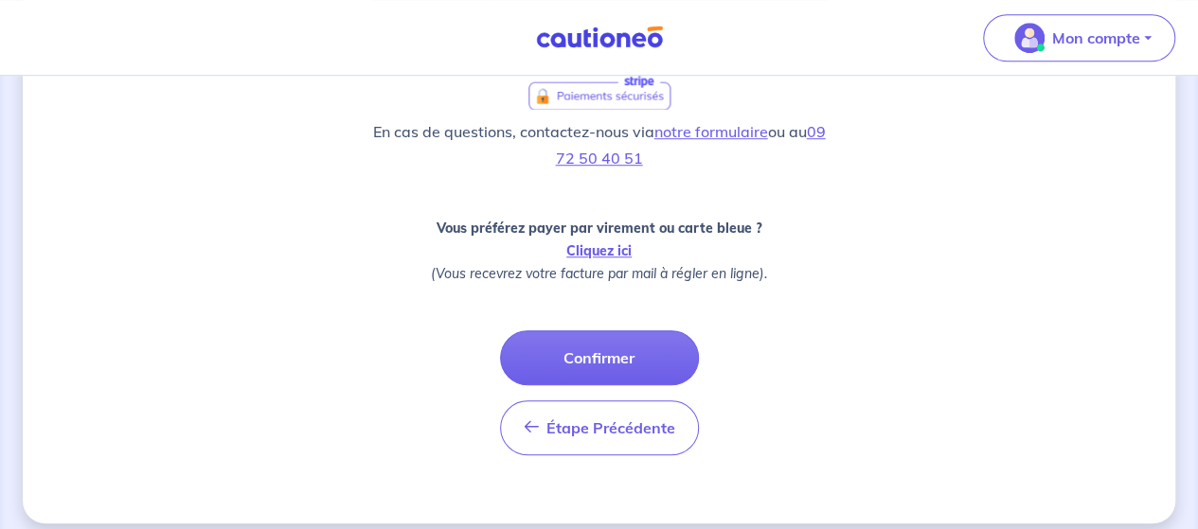
scroll to position [662, 0]
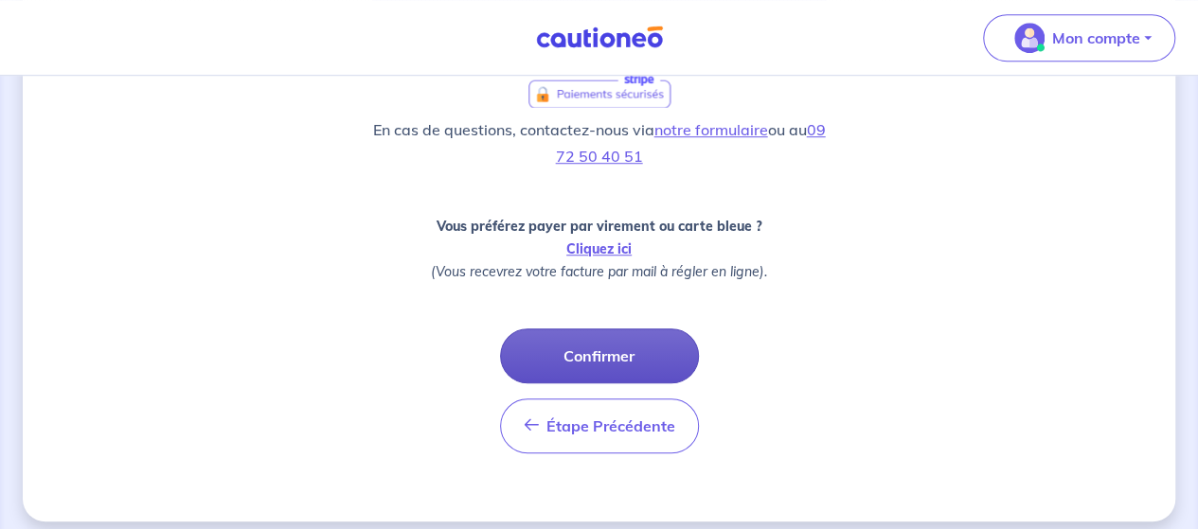
click at [597, 361] on button "Confirmer" at bounding box center [599, 356] width 199 height 55
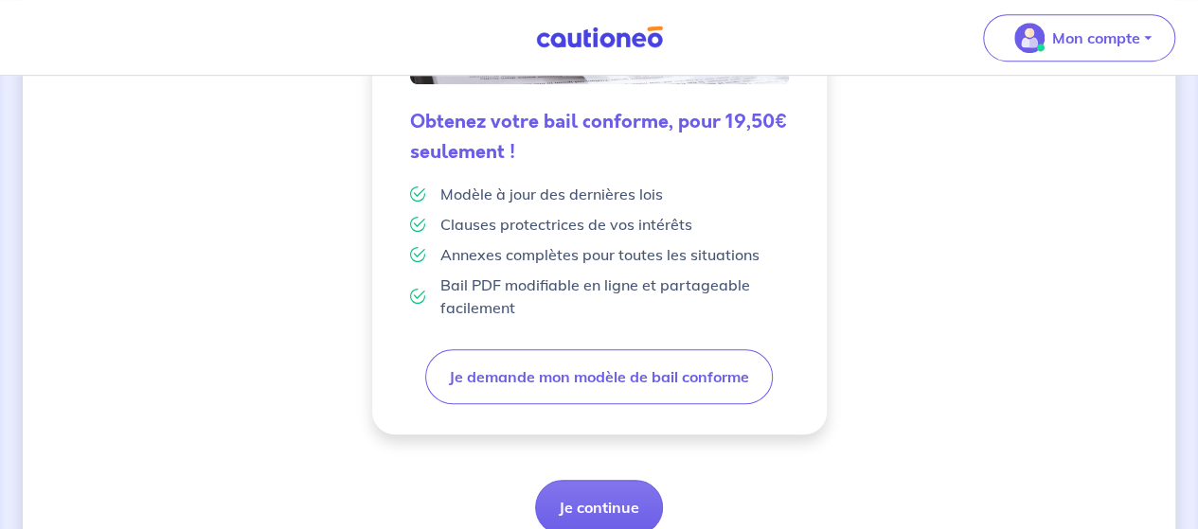
scroll to position [631, 0]
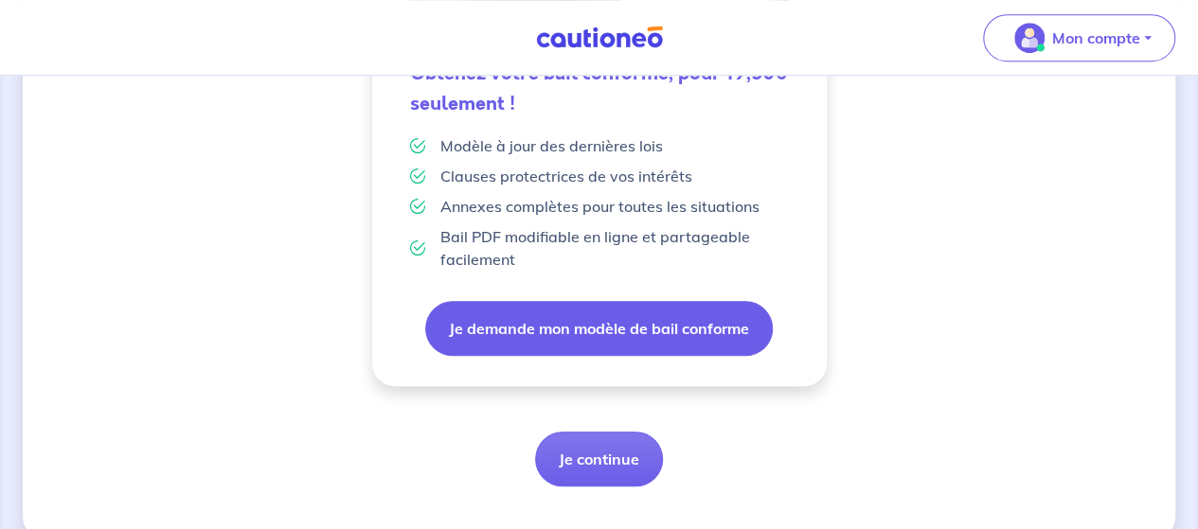
click at [691, 329] on button "Je demande mon modèle de bail conforme" at bounding box center [599, 328] width 348 height 55
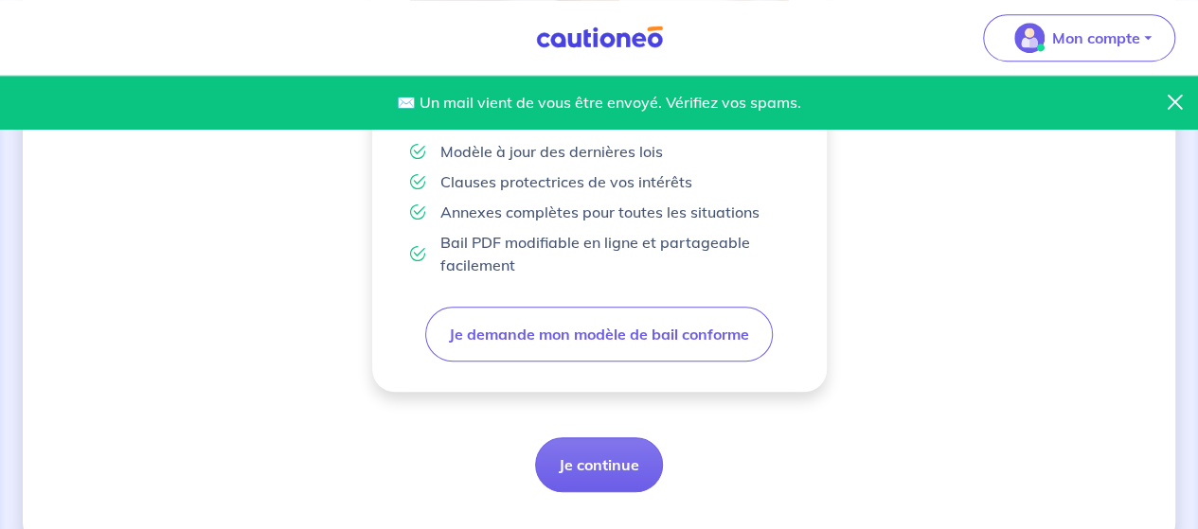
scroll to position [661, 0]
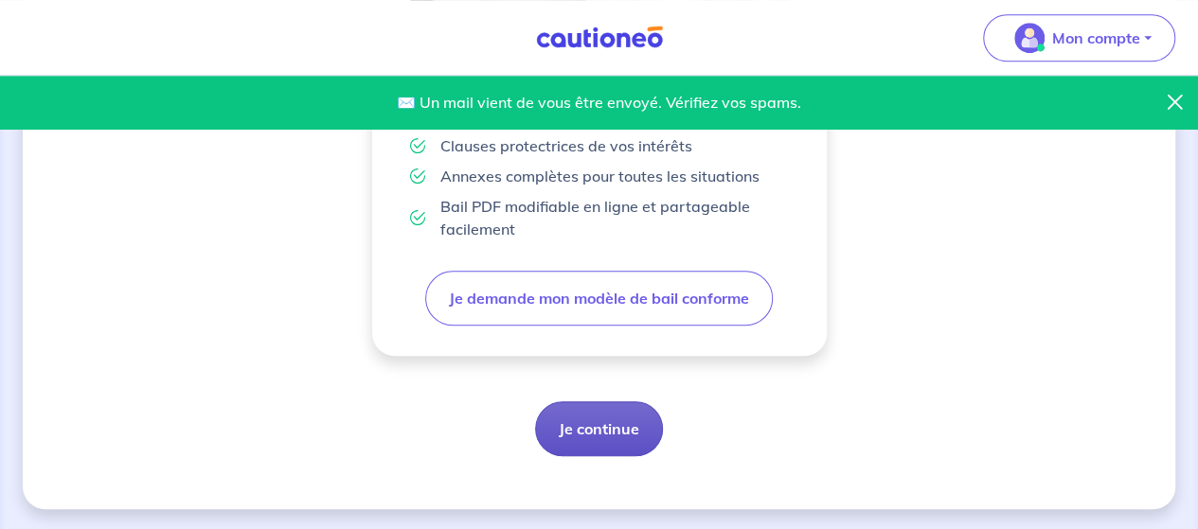
click at [616, 427] on button "Je continue" at bounding box center [599, 429] width 128 height 55
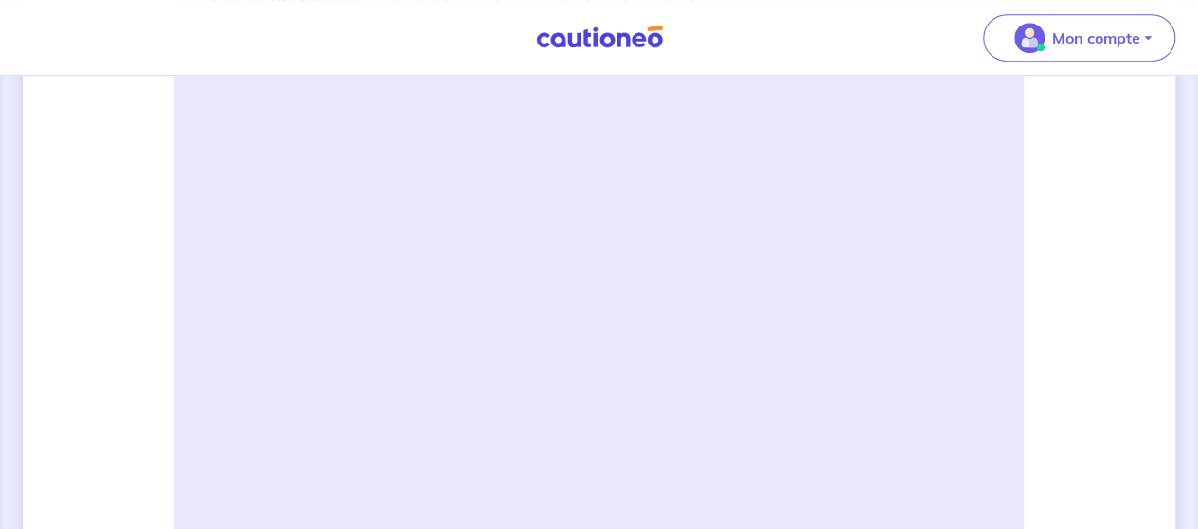
scroll to position [374, 0]
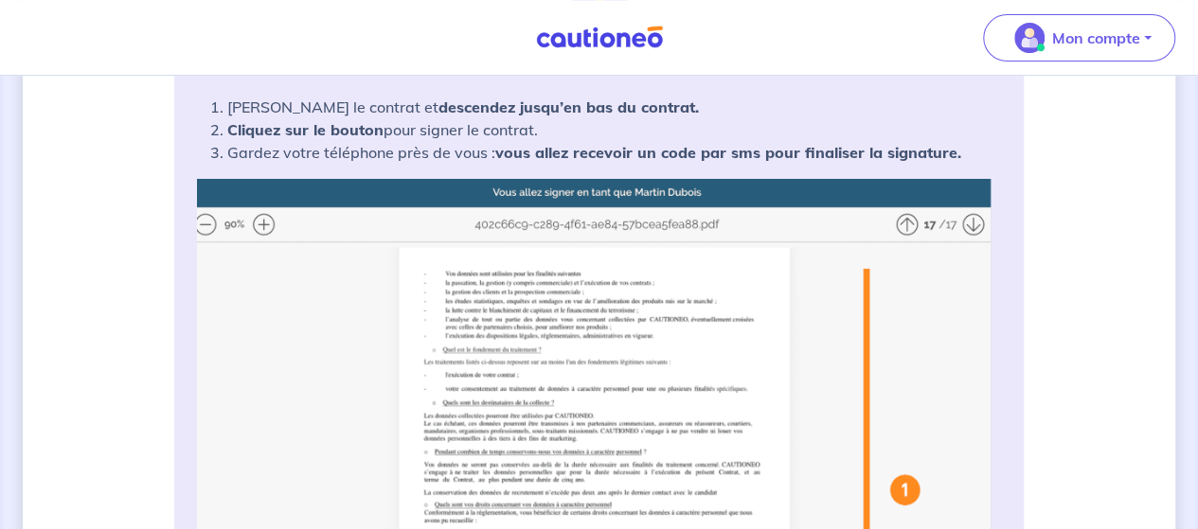
click at [974, 219] on img at bounding box center [599, 529] width 804 height 700
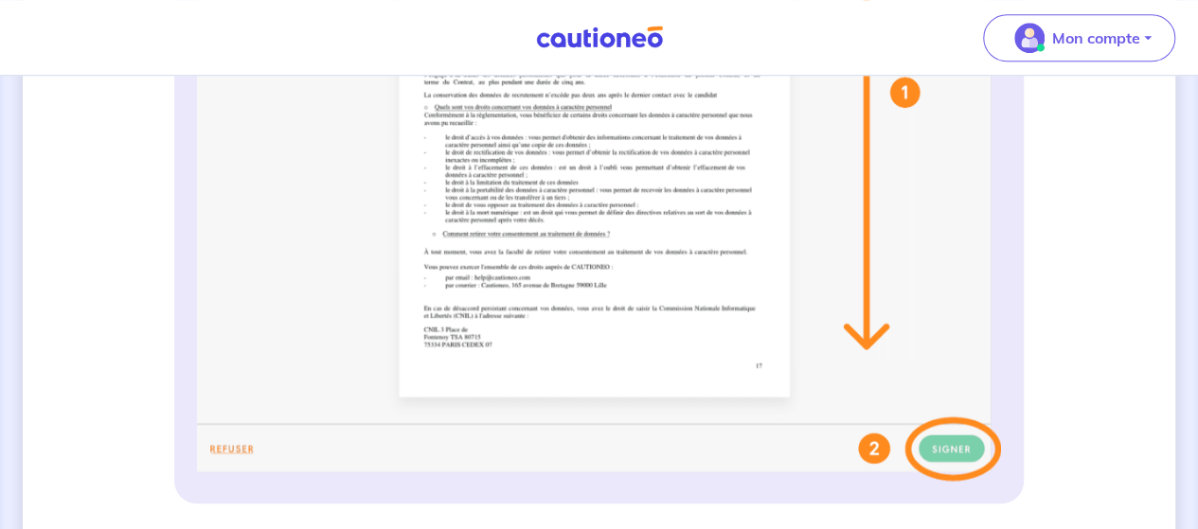
scroll to position [820, 0]
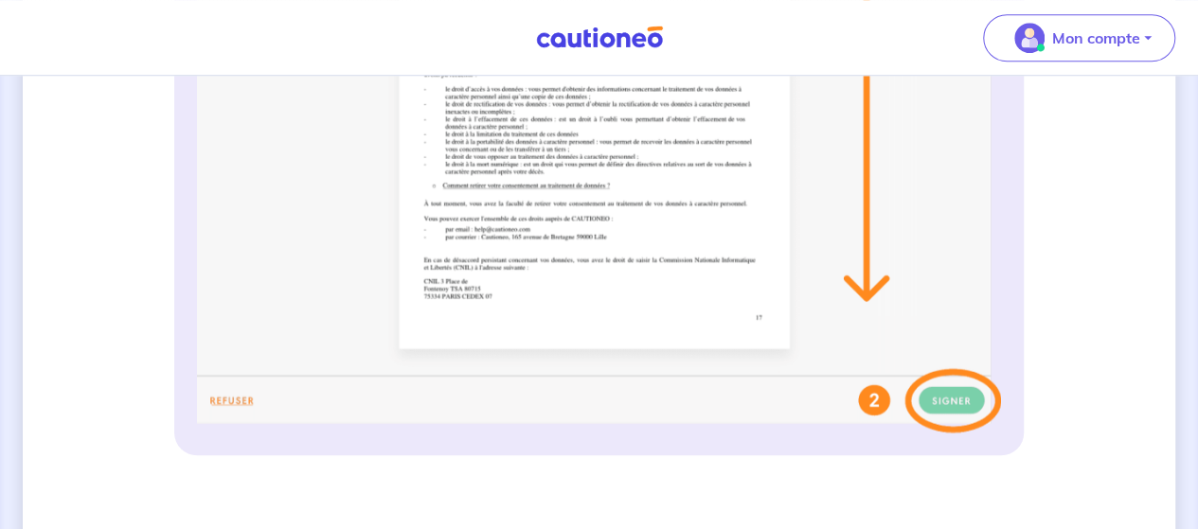
click at [943, 403] on img at bounding box center [599, 83] width 804 height 700
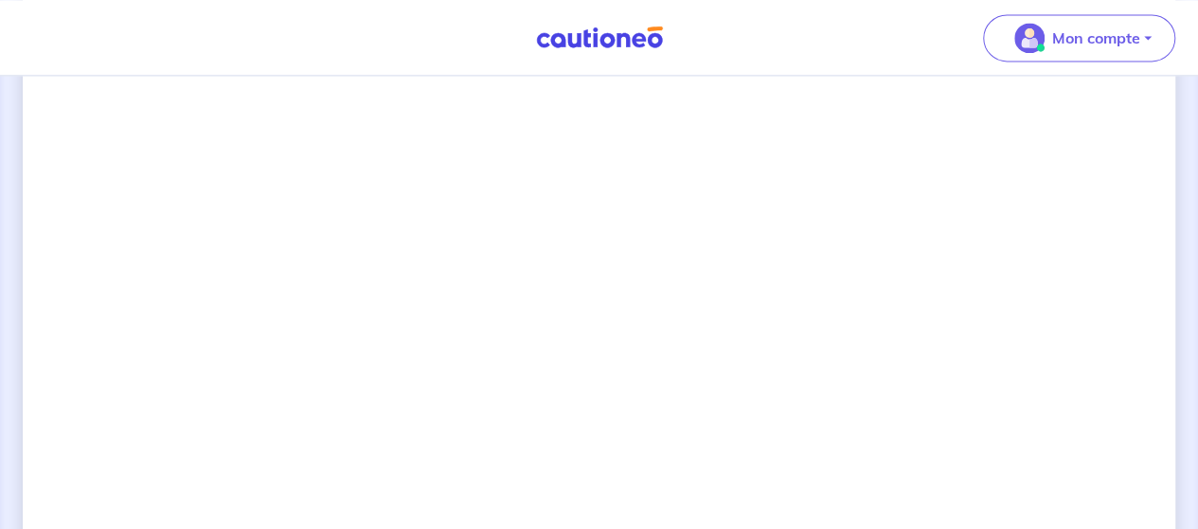
scroll to position [1397, 0]
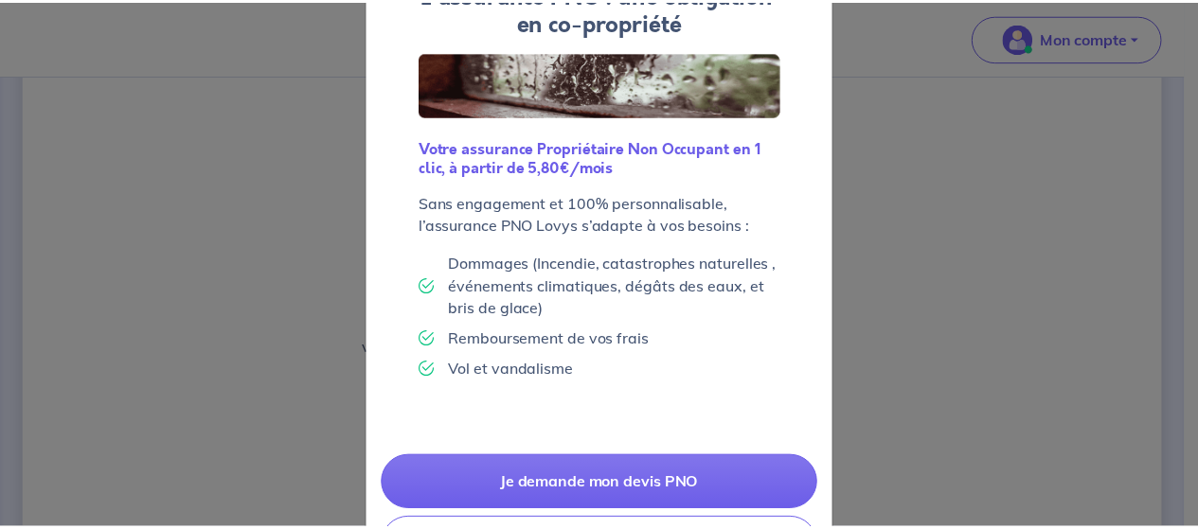
scroll to position [222, 0]
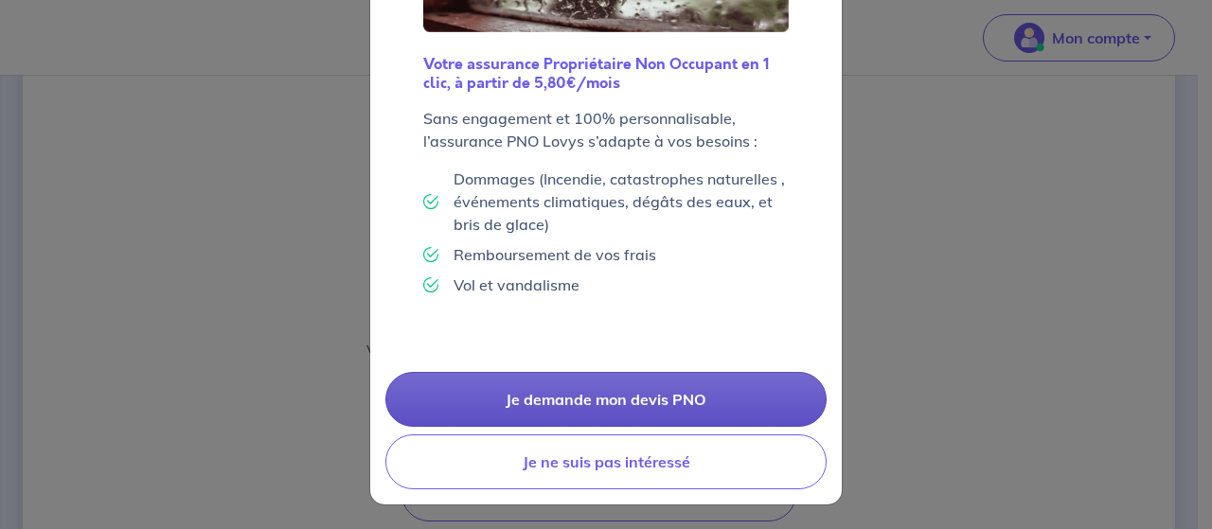
click at [675, 387] on link "Je demande mon devis PNO" at bounding box center [605, 399] width 441 height 55
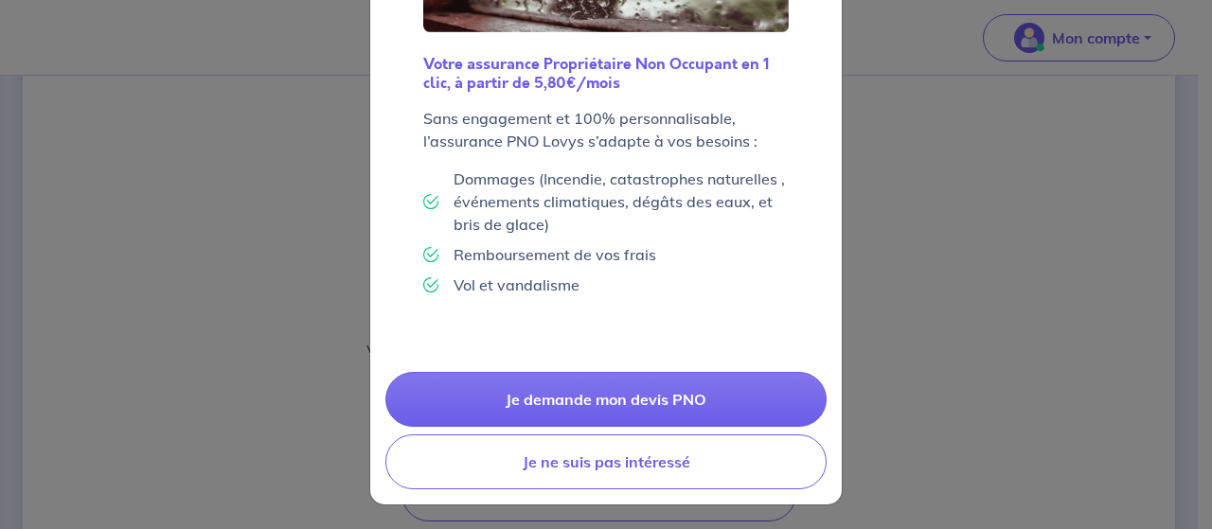
click at [866, 300] on div "L'assurance PNO : une obligation en co-propriété Votre assurance Propriétaire N…" at bounding box center [606, 264] width 1212 height 529
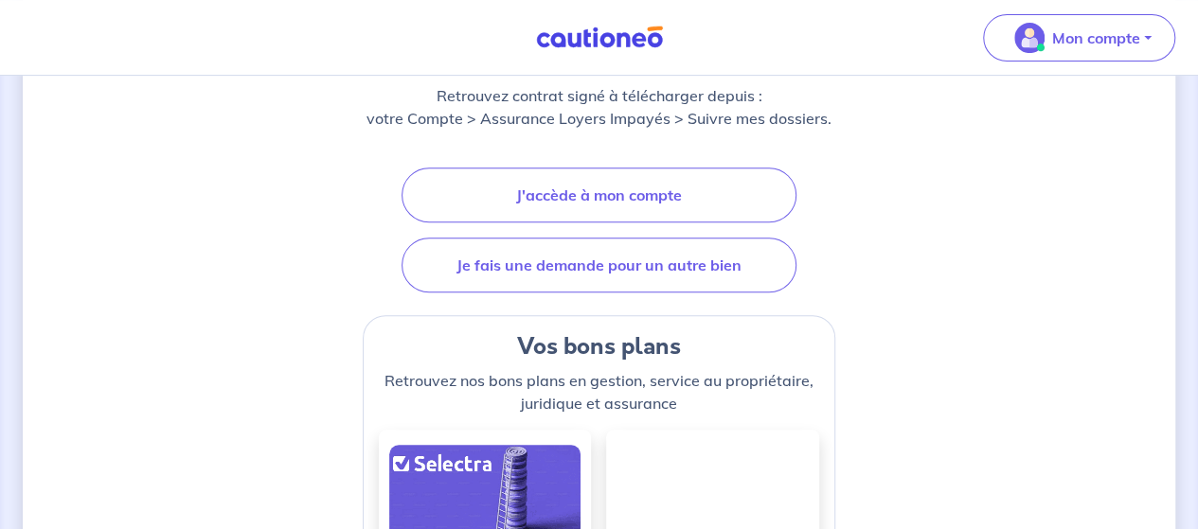
scroll to position [261, 0]
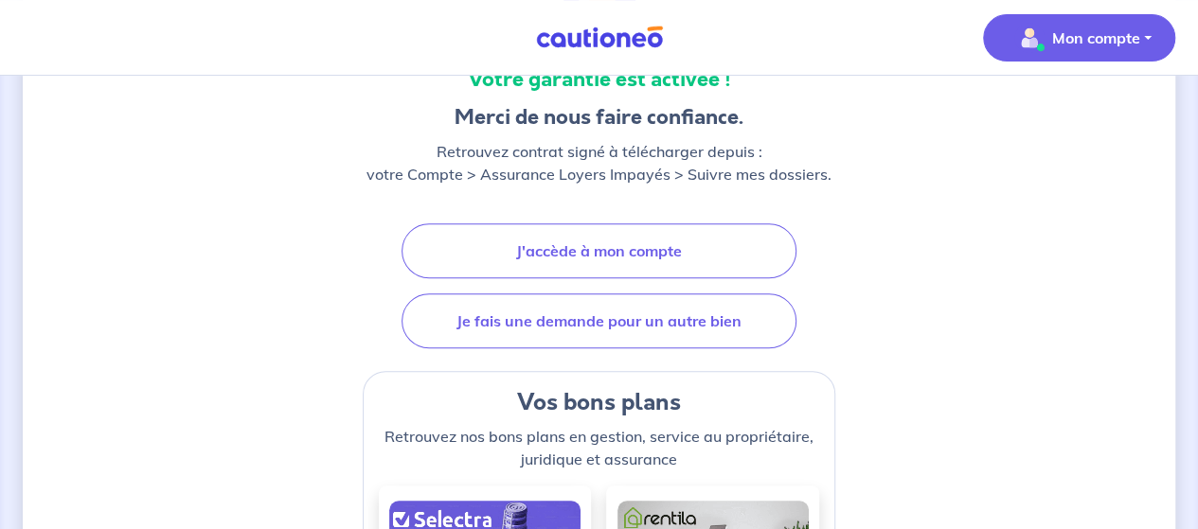
click at [1083, 56] on button "Mon compte" at bounding box center [1079, 37] width 192 height 47
click at [1055, 108] on link "Mes informations" at bounding box center [1060, 117] width 152 height 30
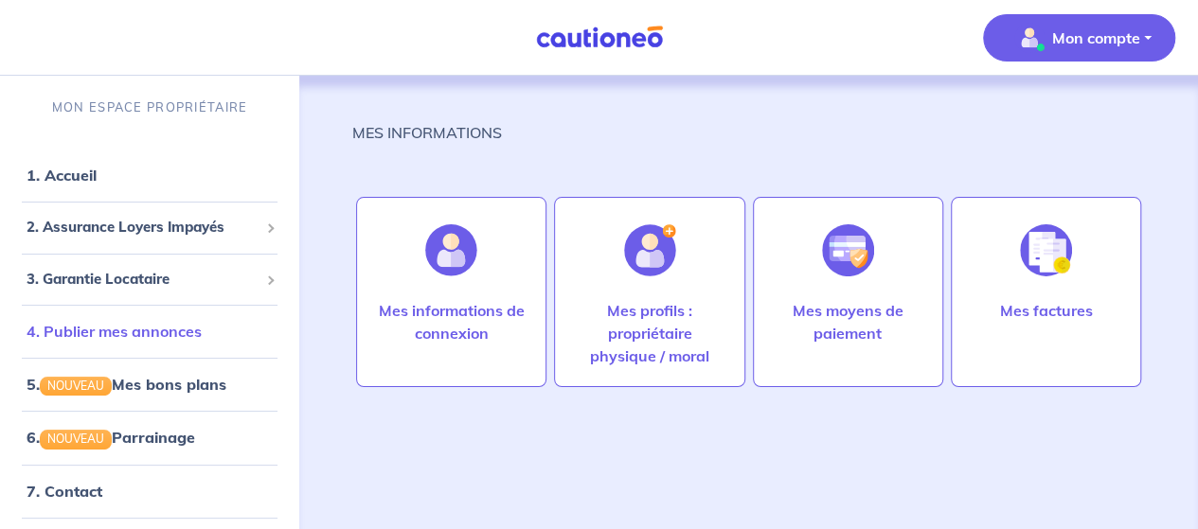
scroll to position [81, 0]
